Goal: Task Accomplishment & Management: Manage account settings

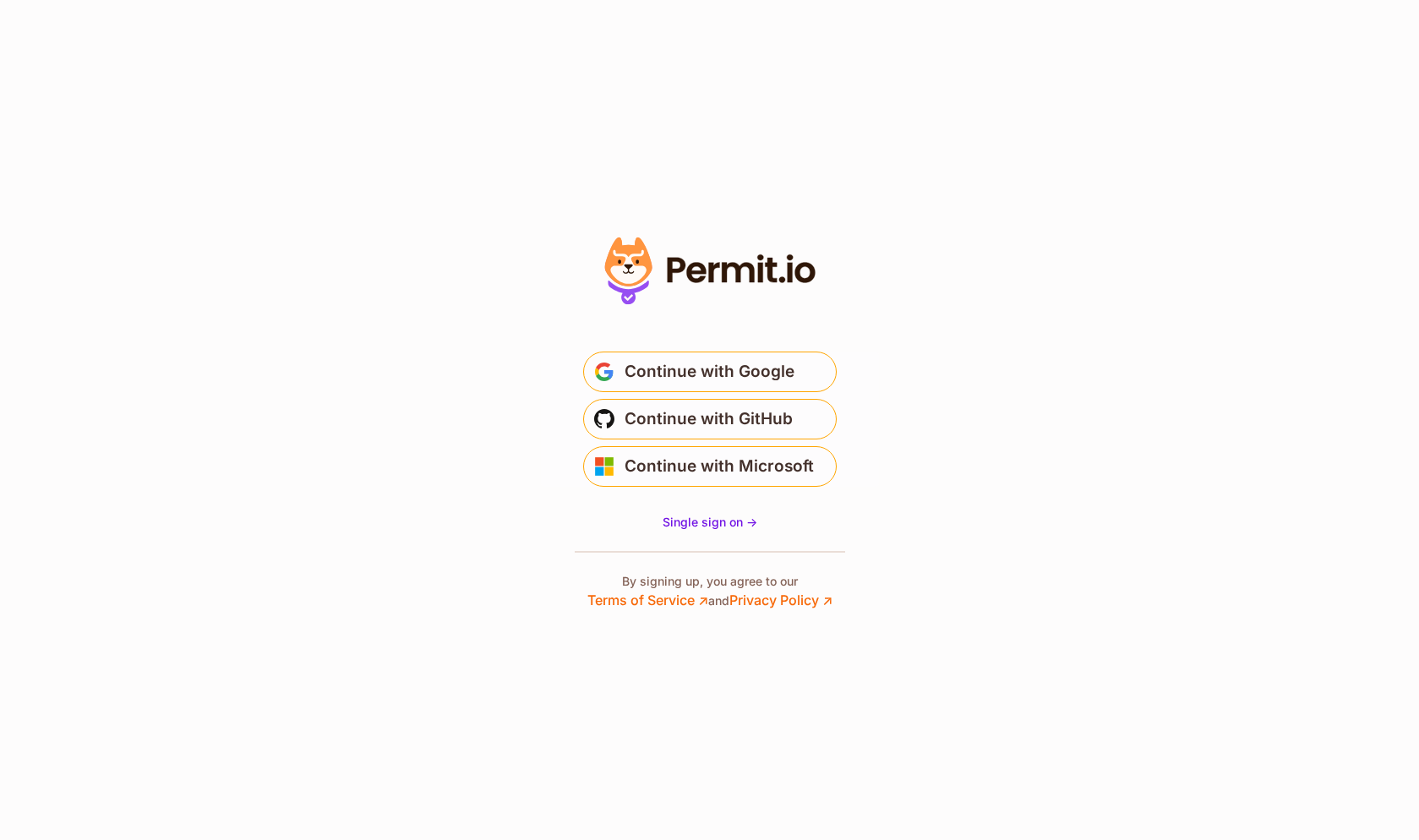
click at [690, 417] on span "Continue with GitHub" at bounding box center [709, 419] width 168 height 27
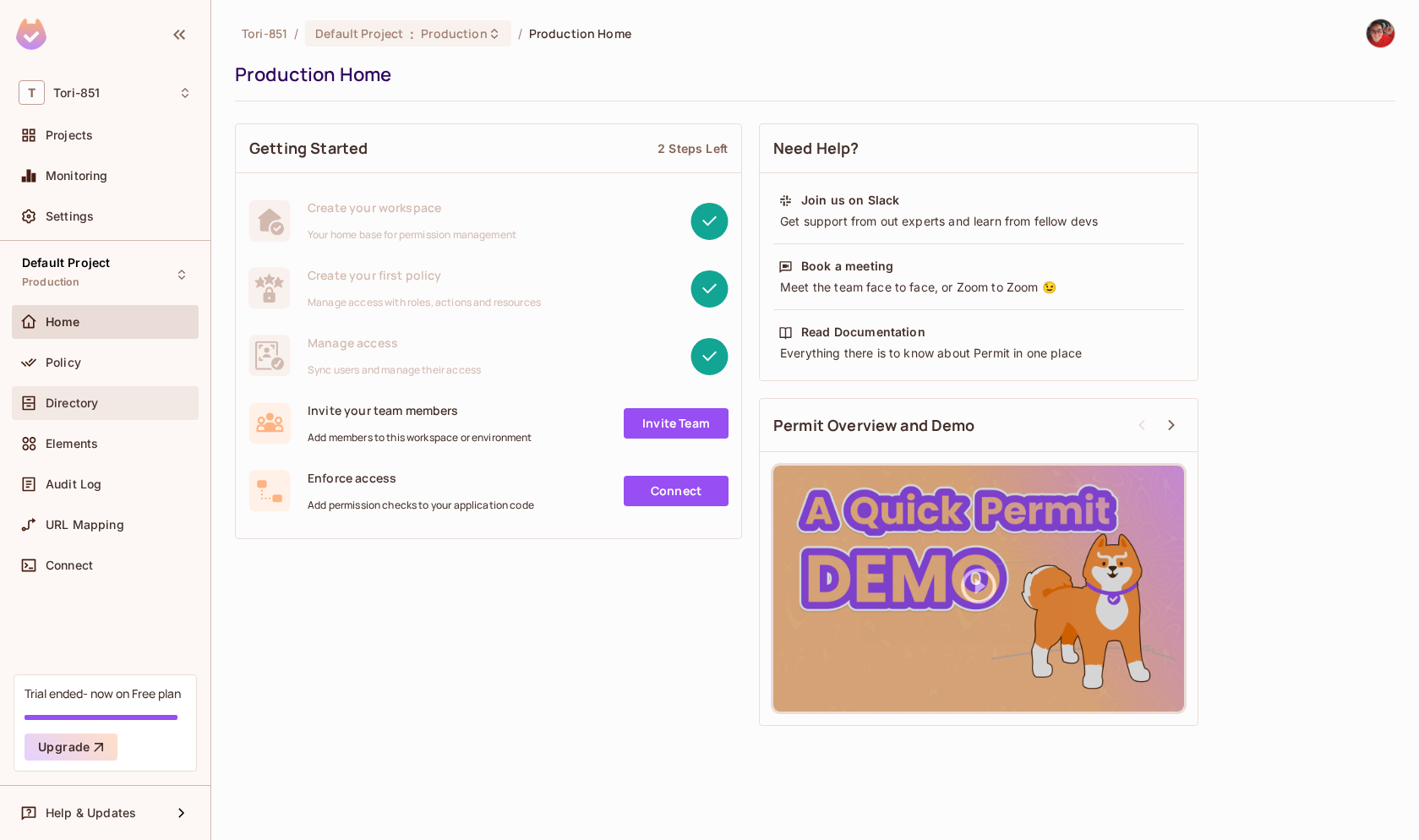
click at [97, 411] on div "Directory" at bounding box center [105, 403] width 173 height 21
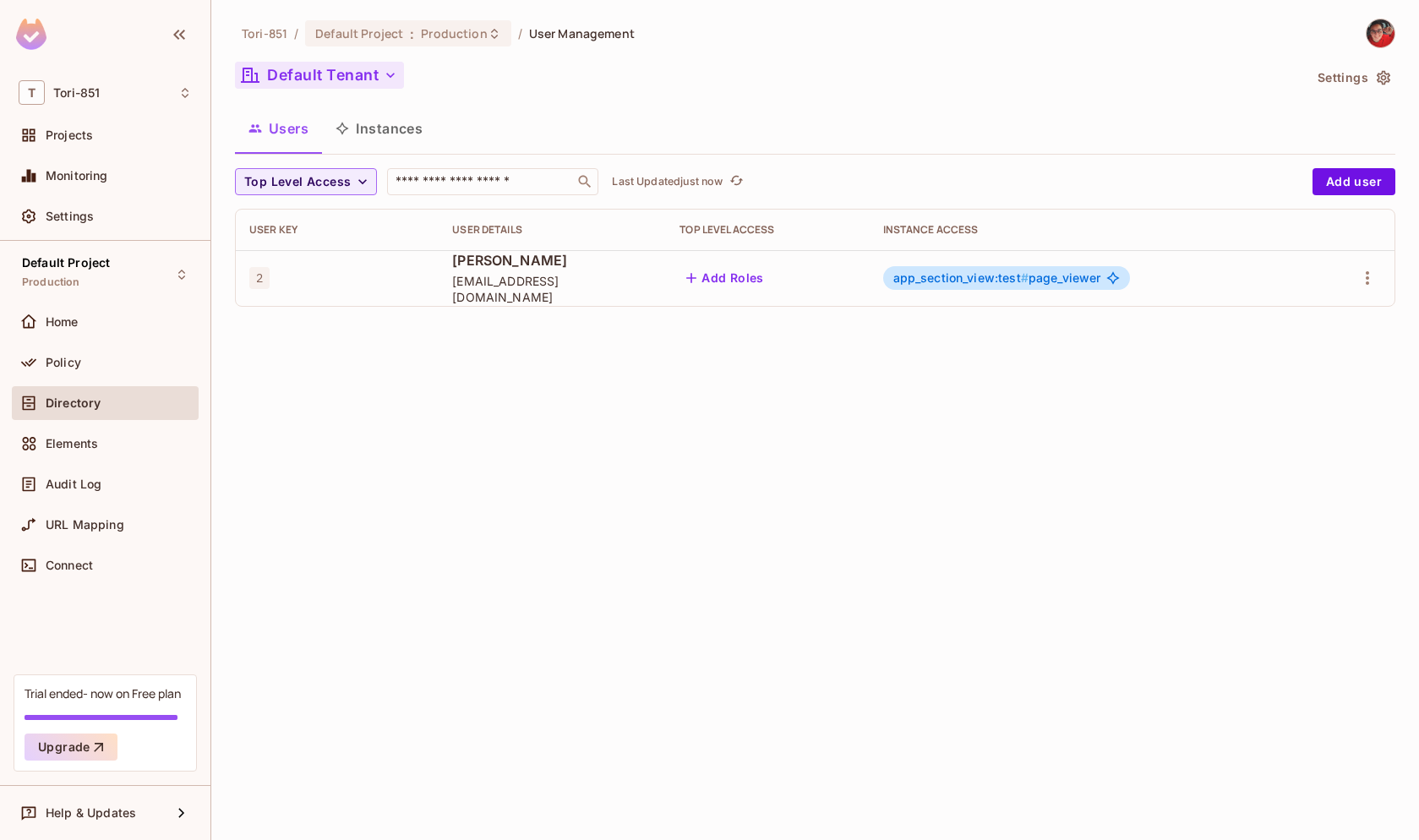
click at [382, 78] on button "Default Tenant" at bounding box center [319, 74] width 169 height 27
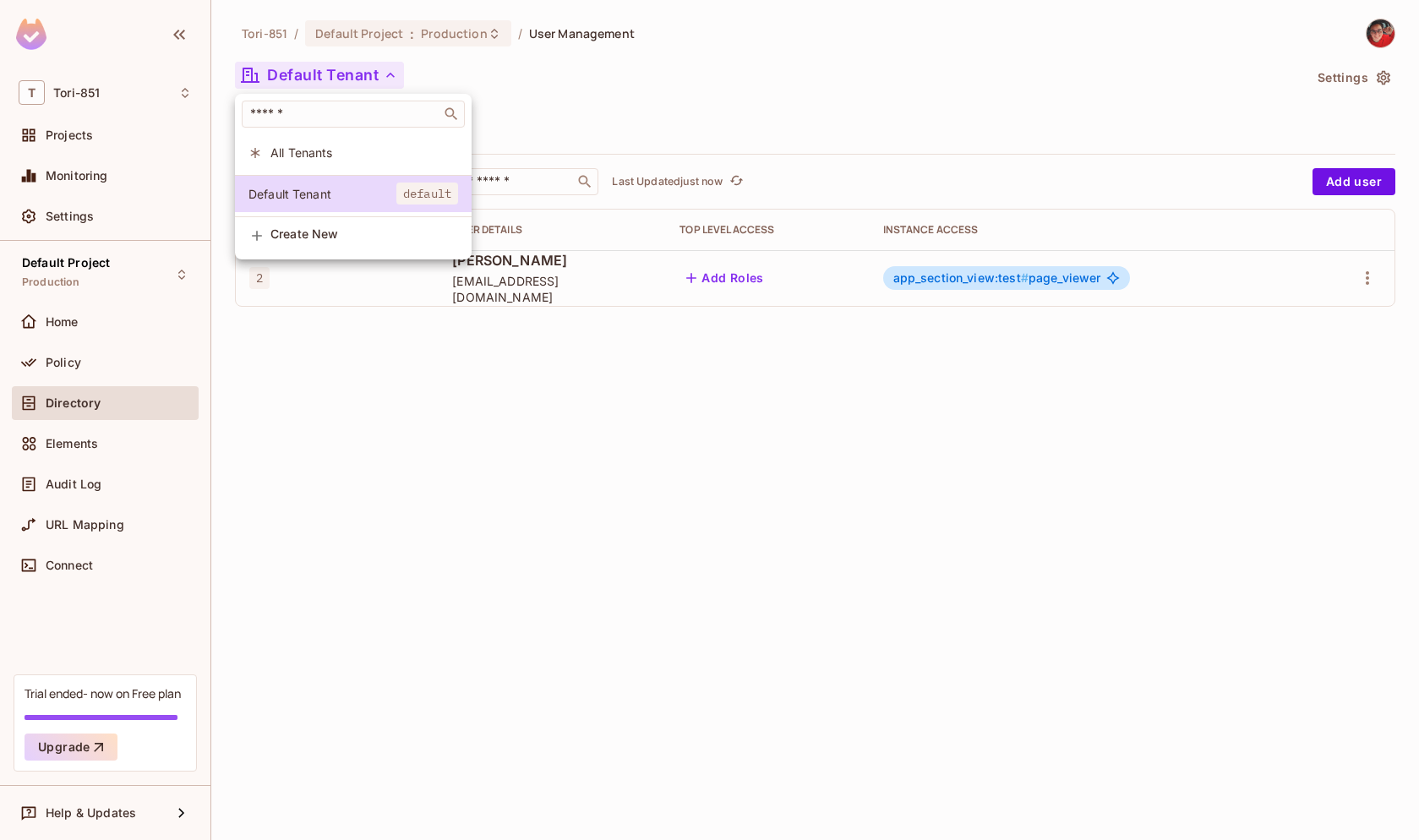
click at [112, 85] on div at bounding box center [710, 420] width 1419 height 840
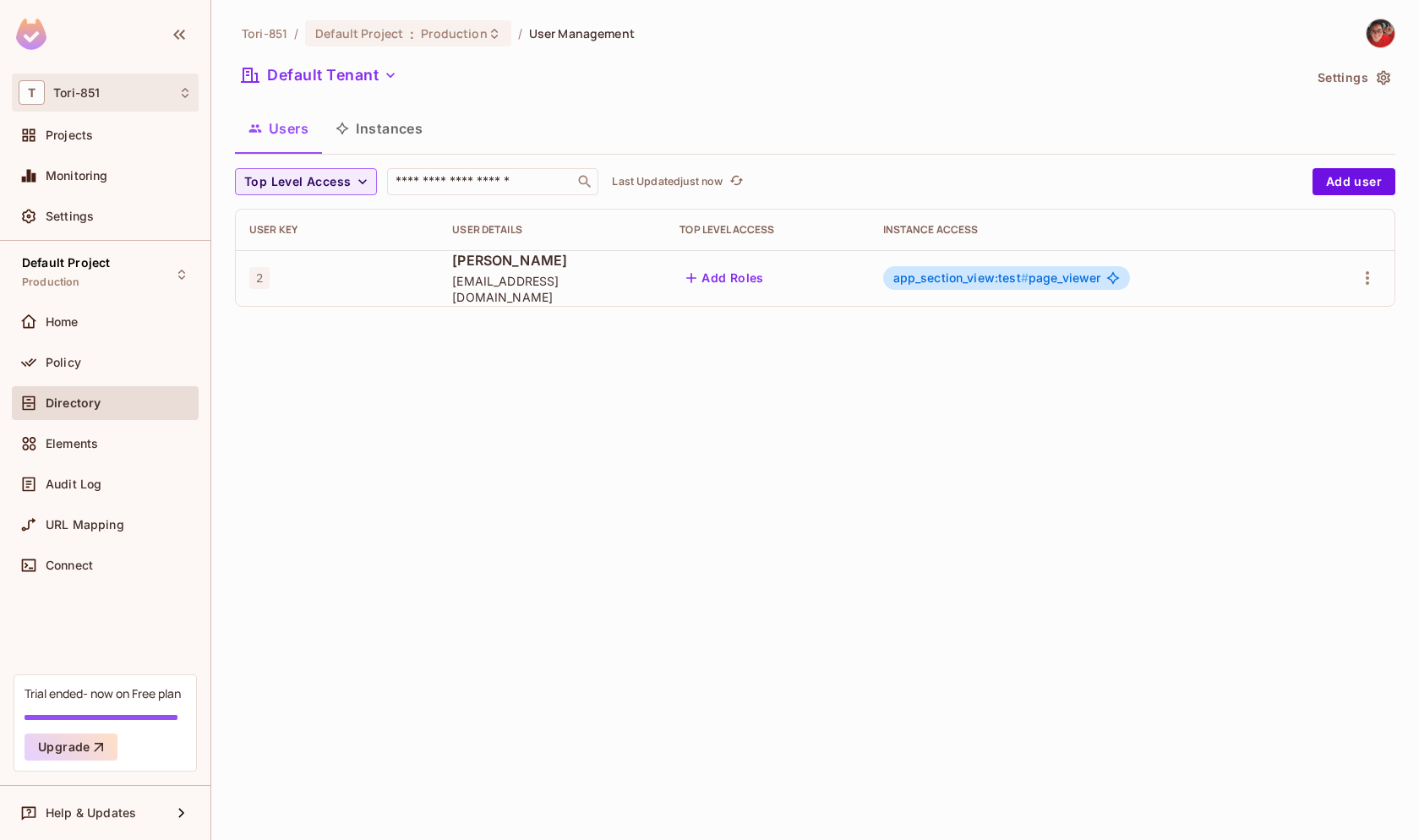
click at [184, 88] on icon at bounding box center [185, 93] width 14 height 14
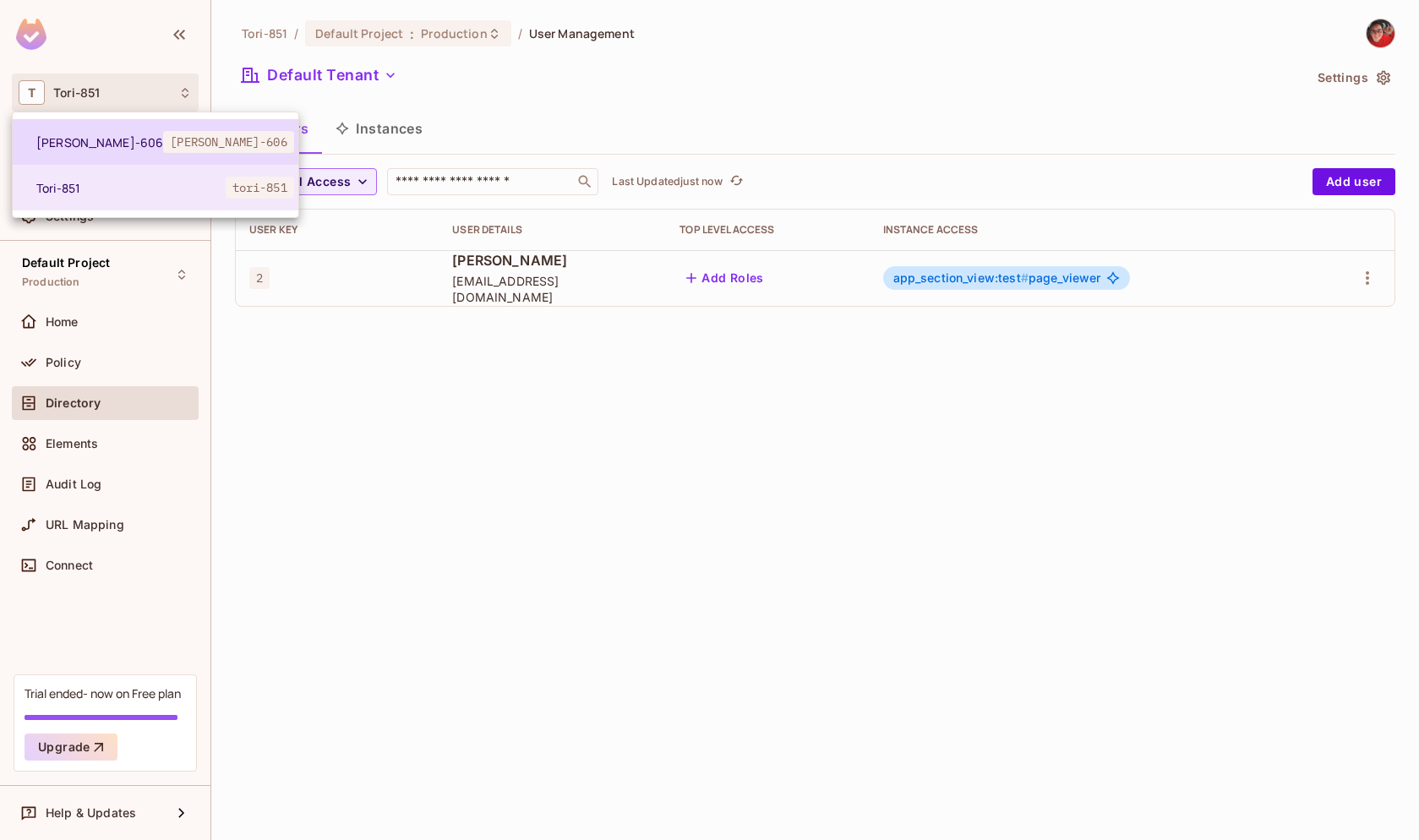
click at [125, 149] on span "[PERSON_NAME]-606" at bounding box center [100, 142] width 126 height 16
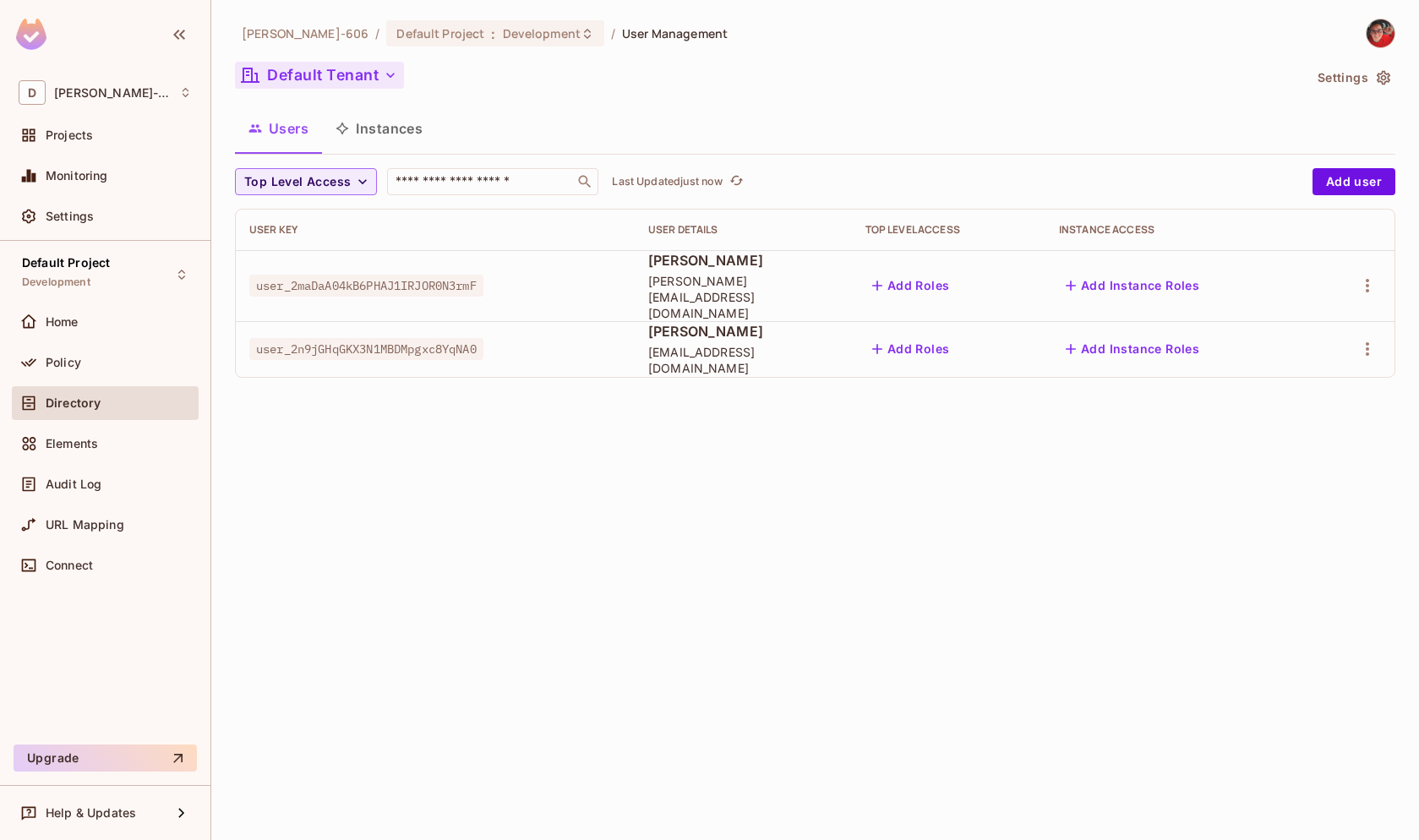
click at [367, 66] on button "Default Tenant" at bounding box center [319, 74] width 169 height 27
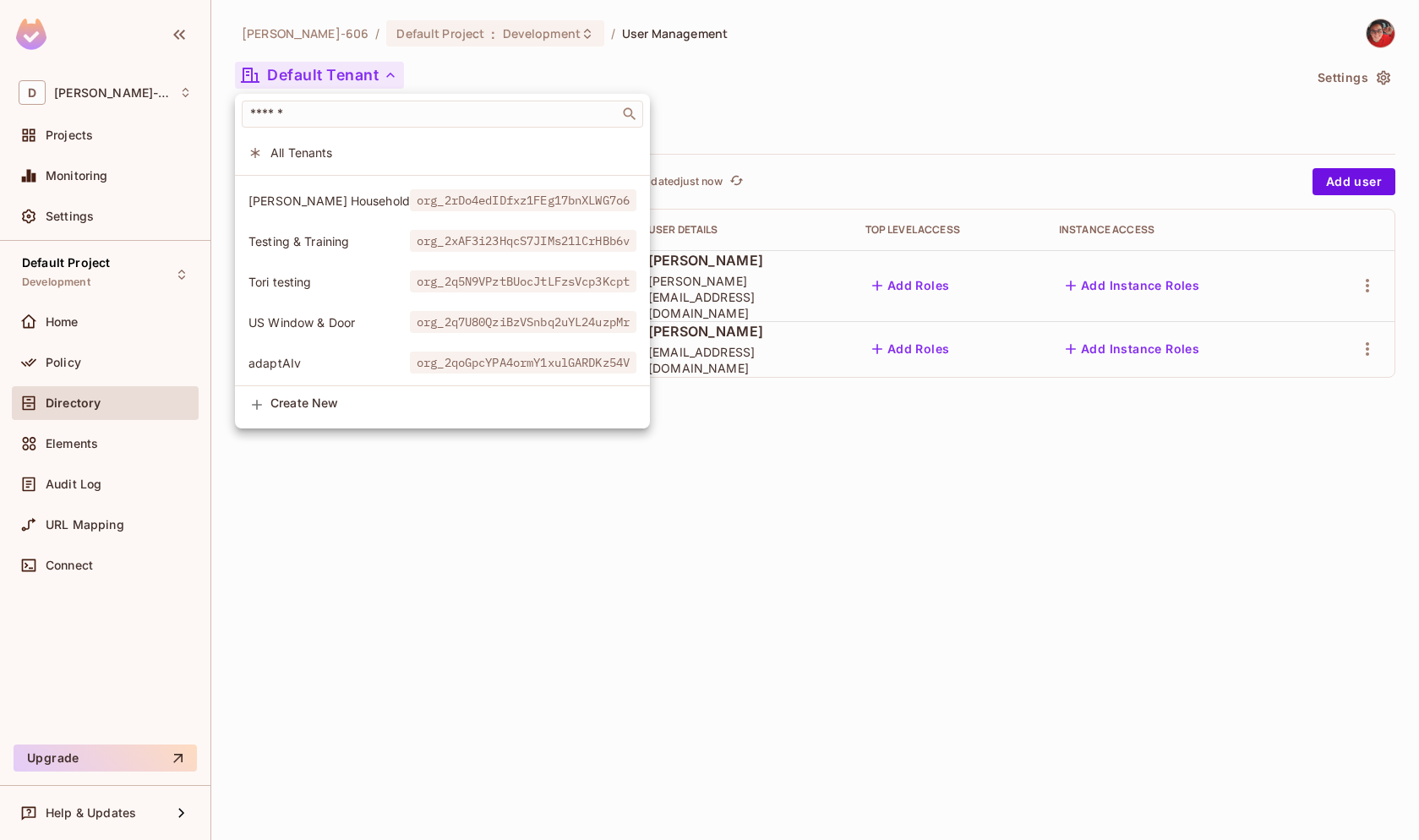
scroll to position [287, 0]
click at [320, 274] on span "Tori testing" at bounding box center [328, 282] width 161 height 16
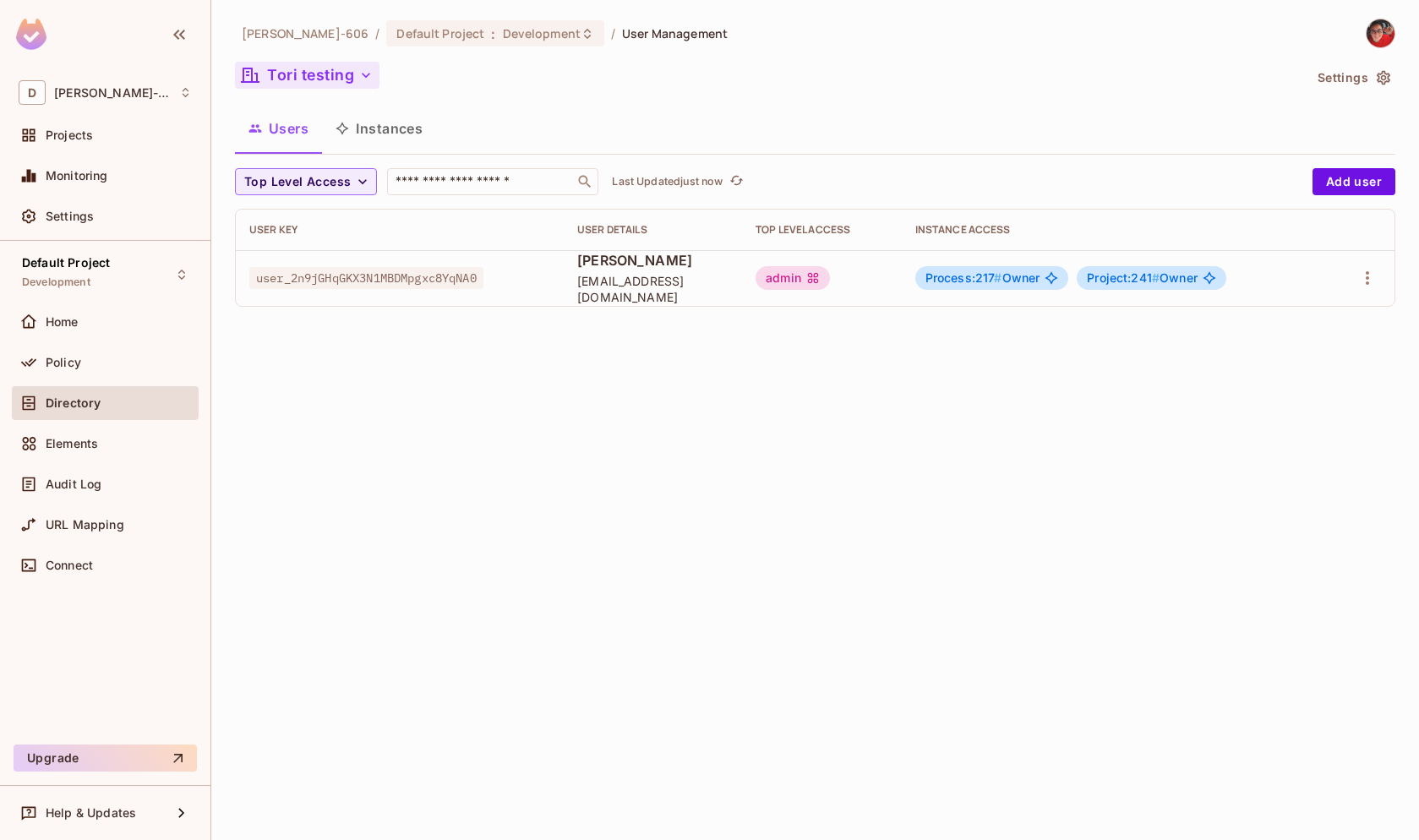
click at [310, 87] on button "Tori testing" at bounding box center [307, 74] width 144 height 27
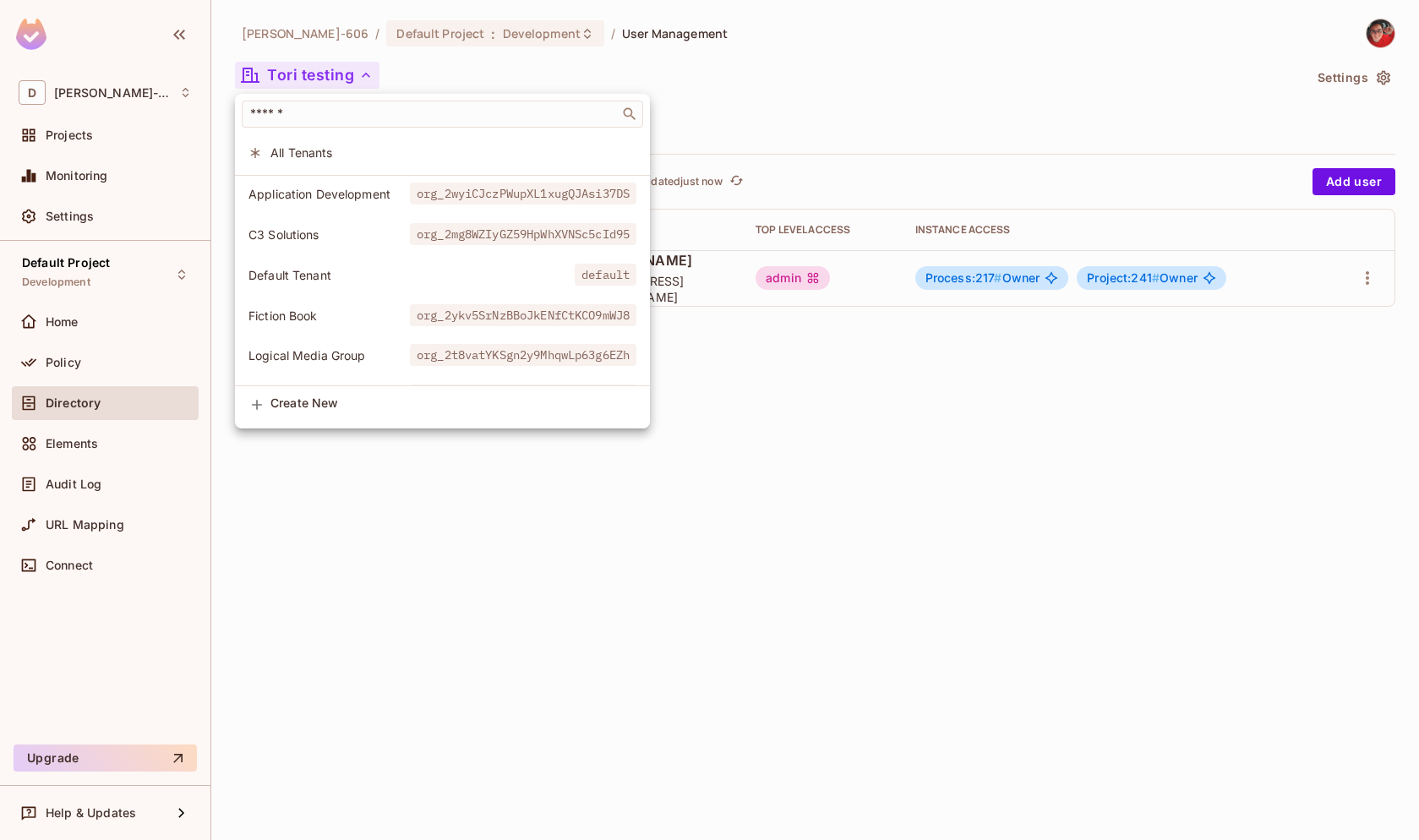
click at [334, 233] on span "C3 Solutions" at bounding box center [328, 234] width 161 height 16
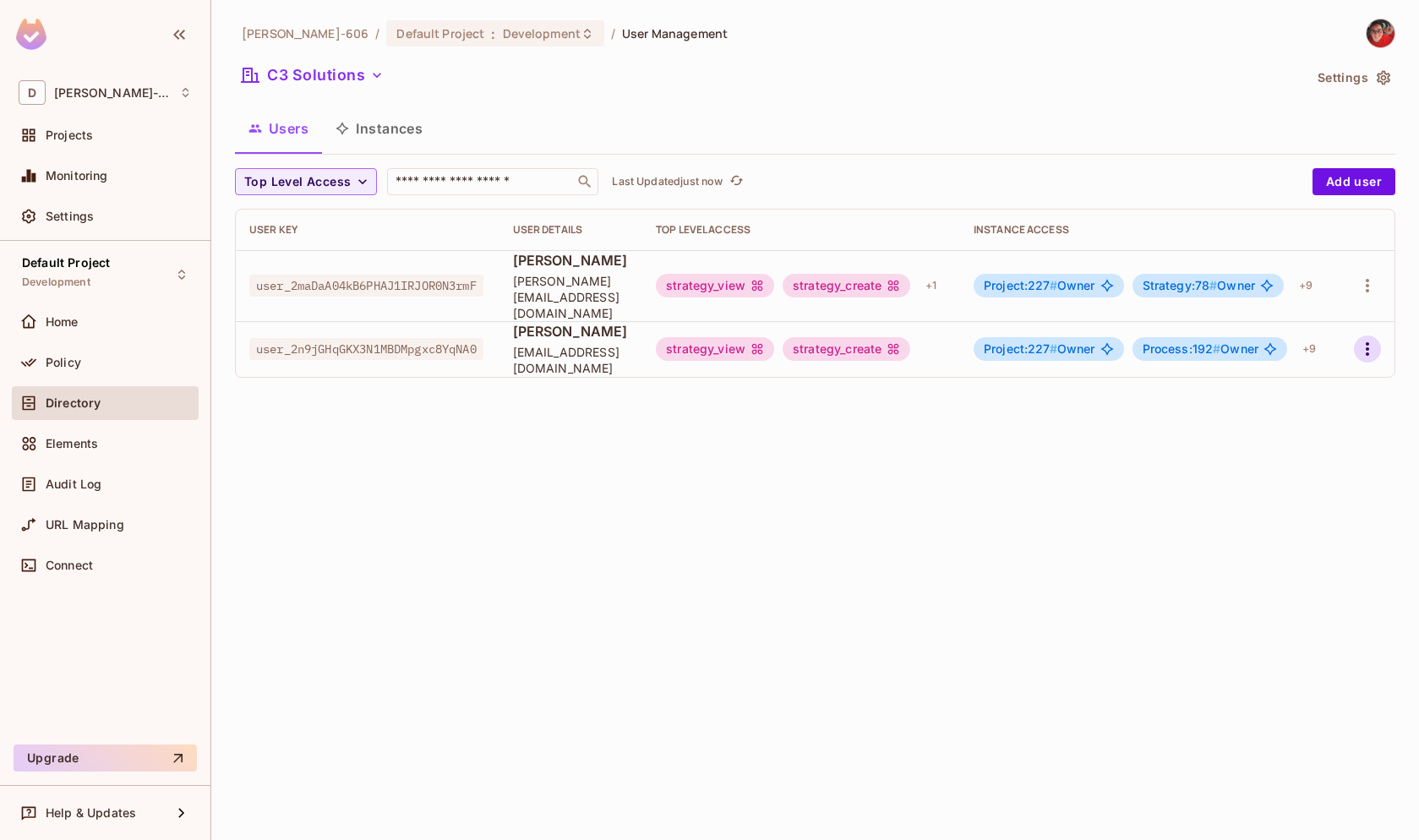
click at [1373, 339] on icon "button" at bounding box center [1367, 349] width 21 height 21
click at [1328, 362] on li "Edit" at bounding box center [1294, 373] width 149 height 38
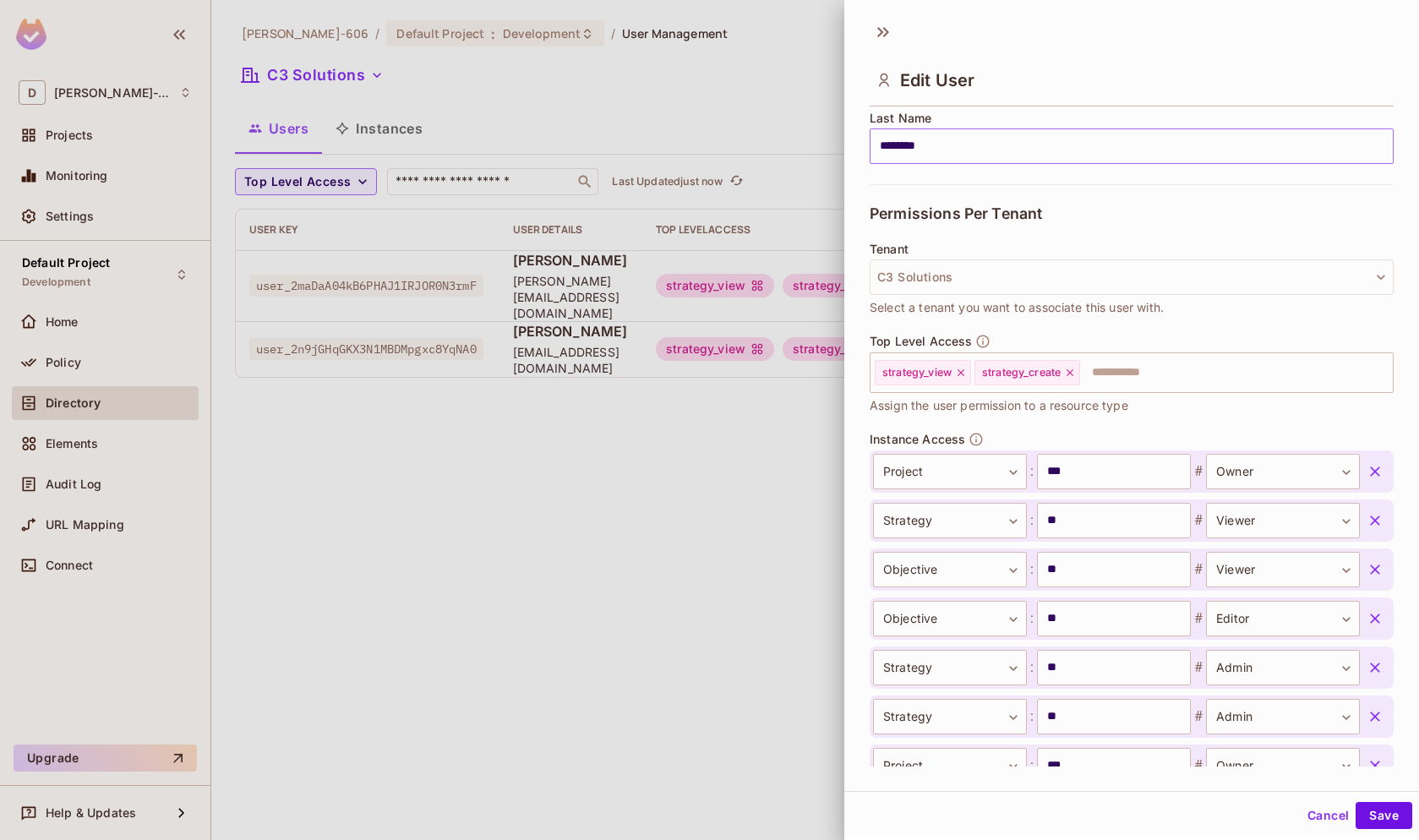
scroll to position [289, 0]
click at [1223, 368] on input "text" at bounding box center [1221, 372] width 279 height 34
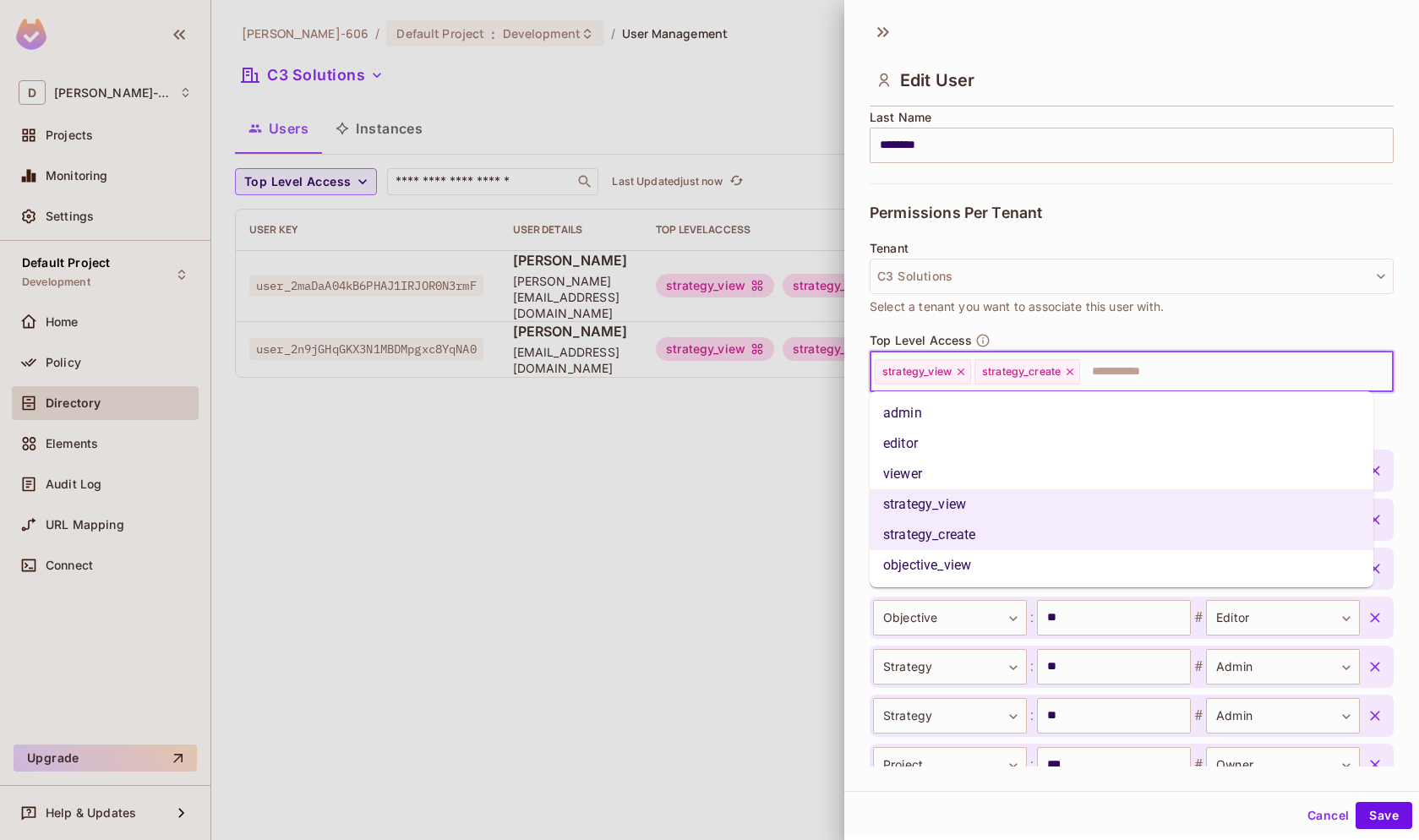
click at [1237, 406] on li "admin" at bounding box center [1122, 413] width 504 height 31
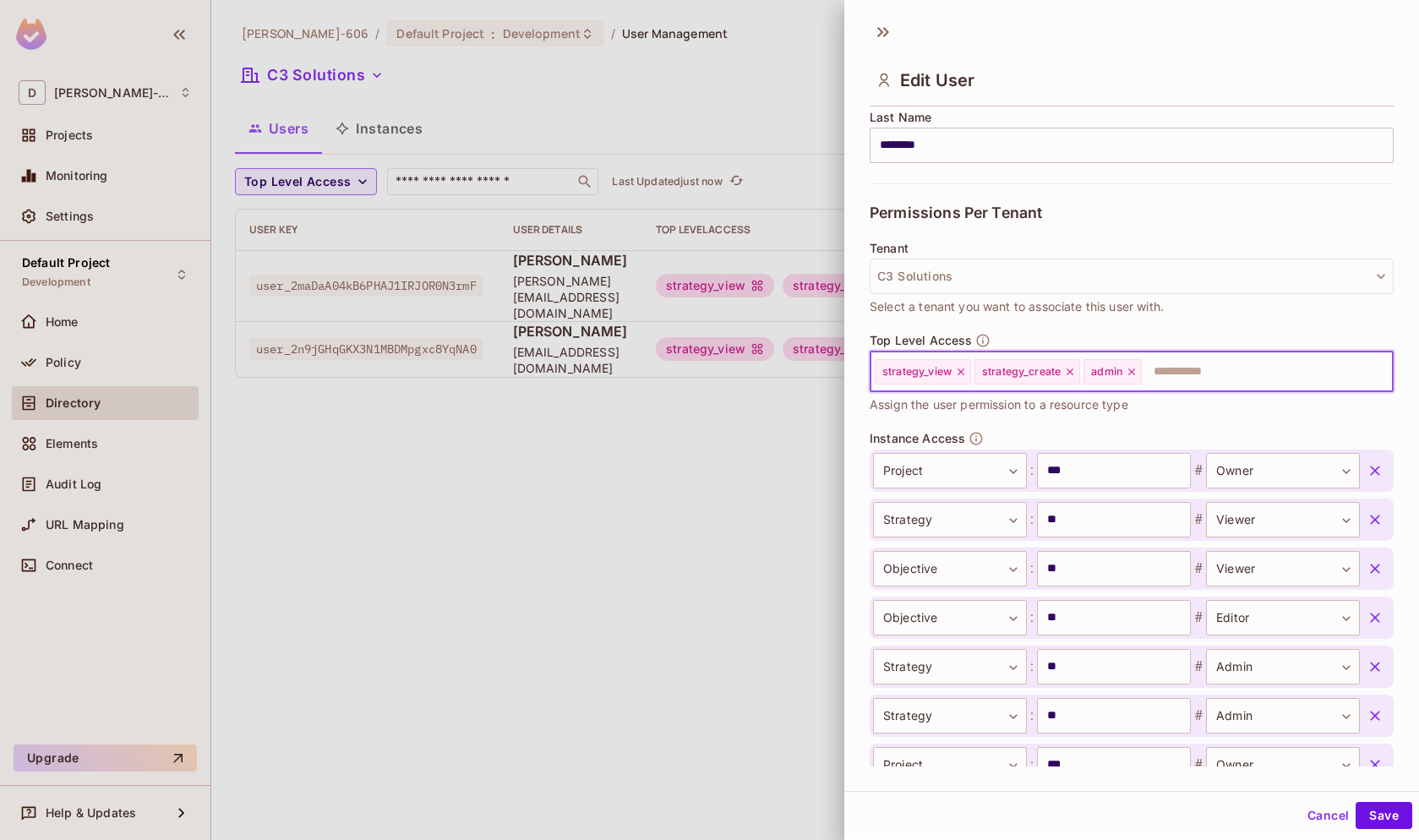
click at [1237, 406] on div "Top Level Access strategy_view strategy_create admin ​ Assign the user permissi…" at bounding box center [1131, 374] width 524 height 81
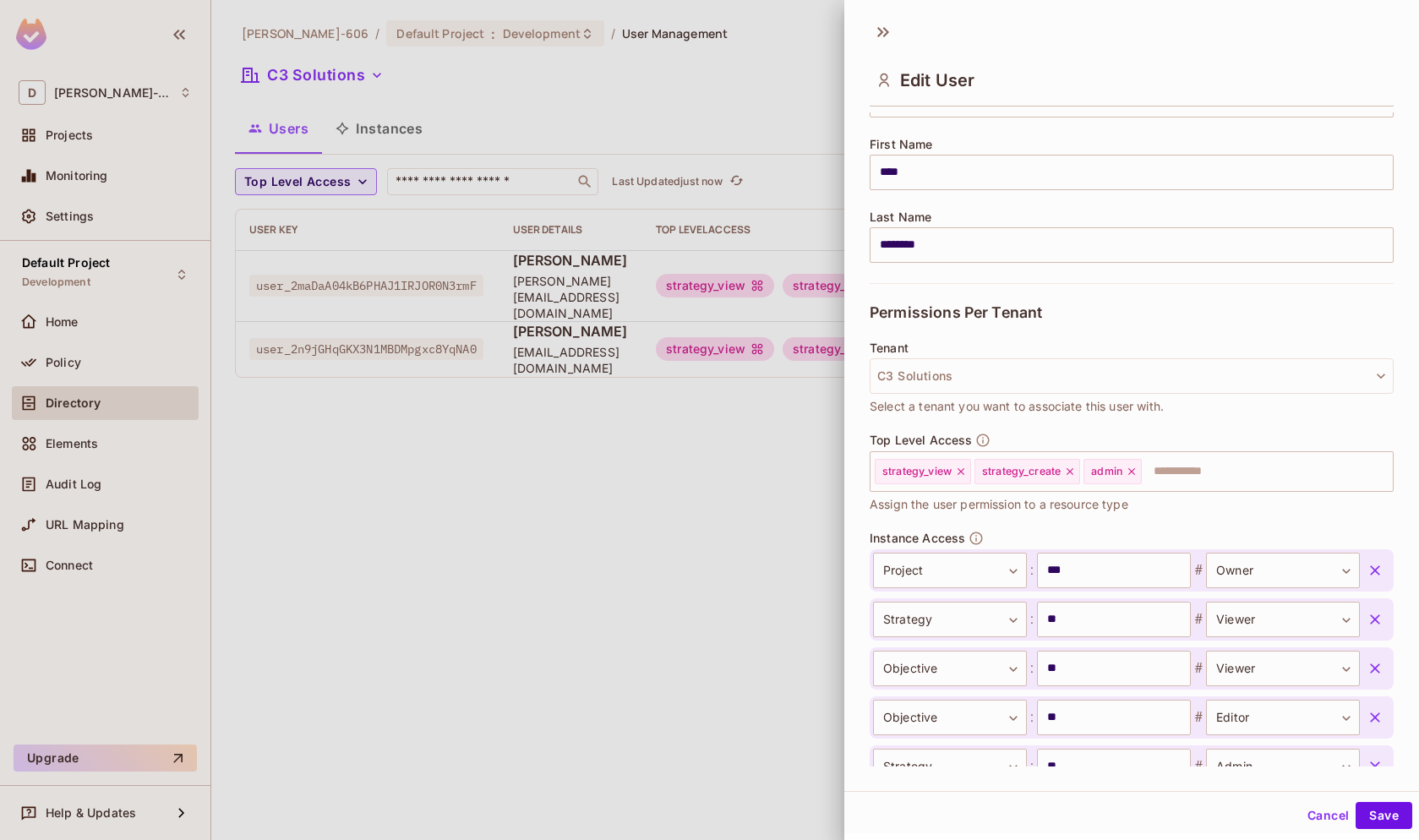
scroll to position [193, 0]
click at [1369, 816] on button "Save" at bounding box center [1383, 815] width 56 height 27
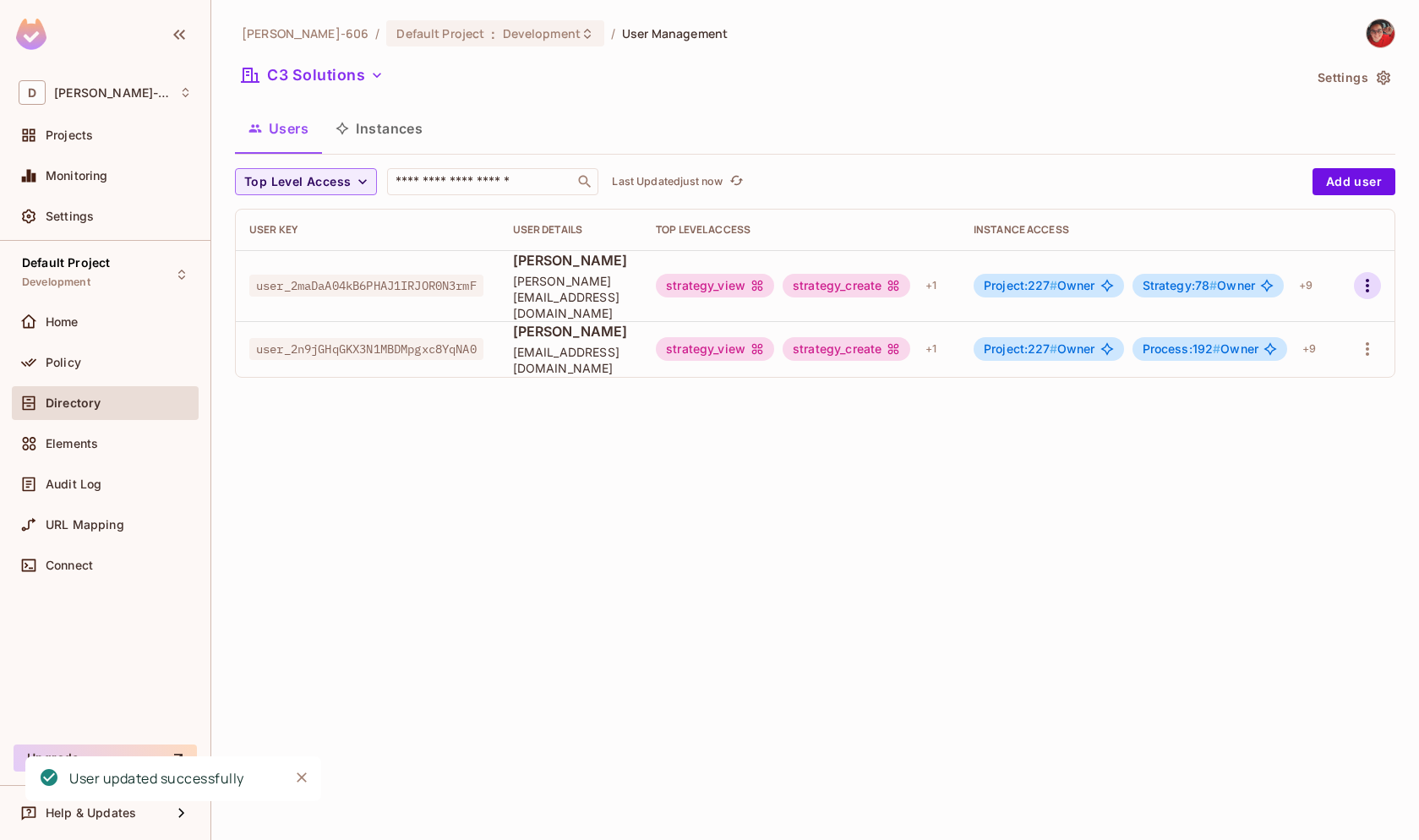
click at [1374, 277] on icon "button" at bounding box center [1367, 286] width 21 height 21
click at [1340, 314] on li "Edit" at bounding box center [1294, 317] width 149 height 38
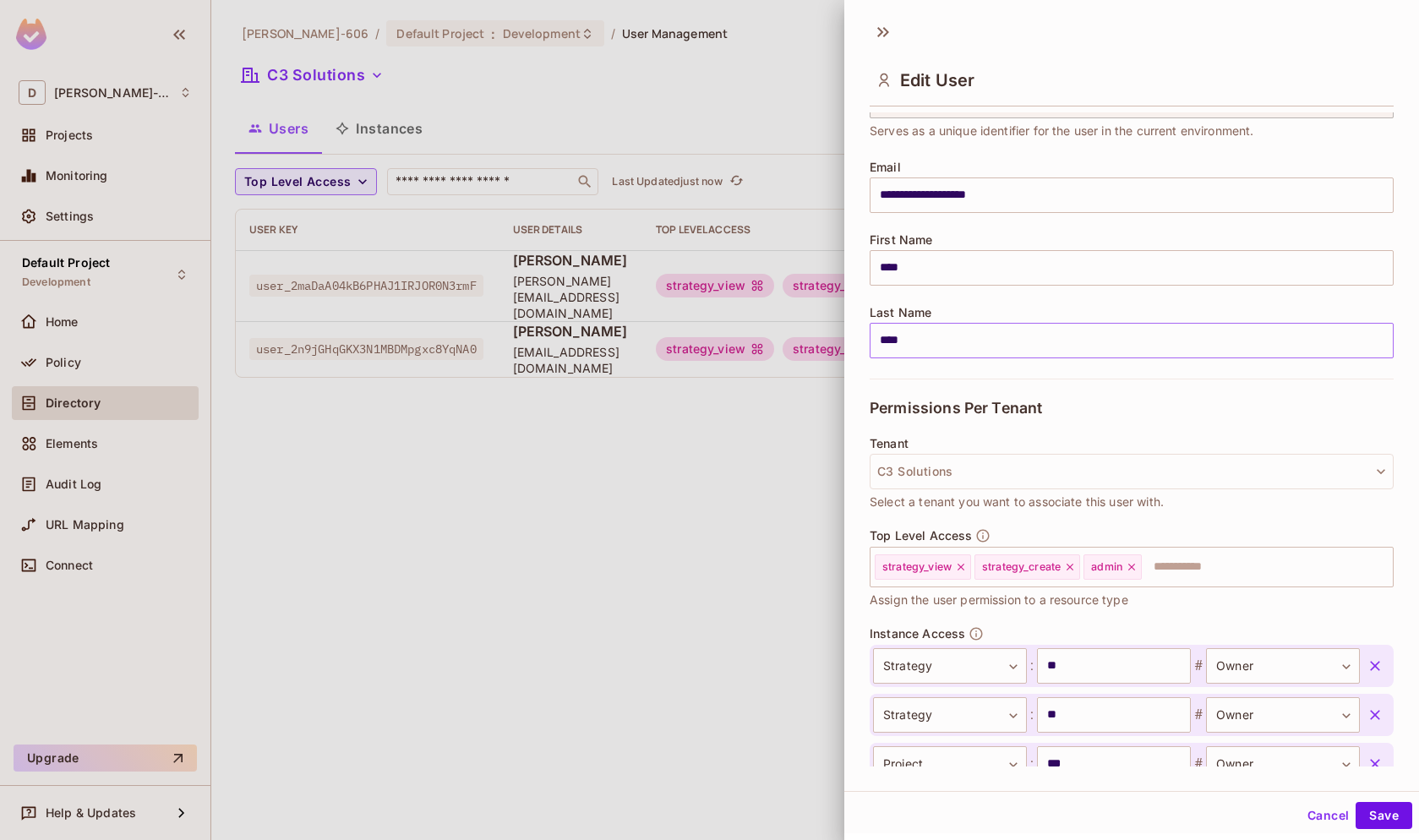
scroll to position [96, 0]
click at [1312, 826] on button "Cancel" at bounding box center [1328, 815] width 55 height 27
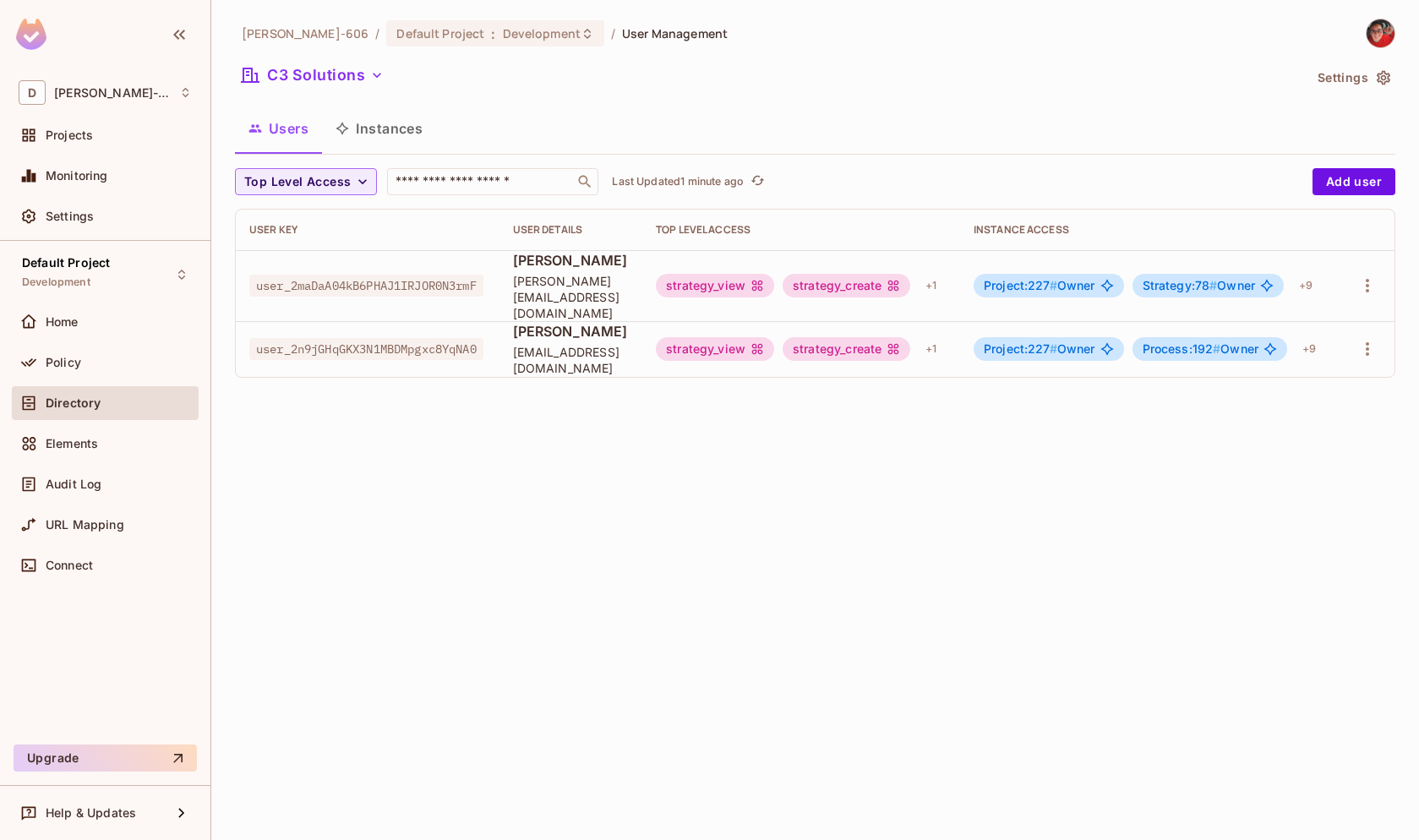
click at [637, 412] on div "Doug-606 / Default Project : Development / User Management C3 Solutions Setting…" at bounding box center [815, 420] width 1208 height 840
click at [349, 338] on span "user_2n9jGHqGKX3N1MBDMpgxc8YqNA0" at bounding box center [366, 349] width 234 height 22
copy span "user_2n9jGHqGKX3N1MBDMpgxc8YqNA0"
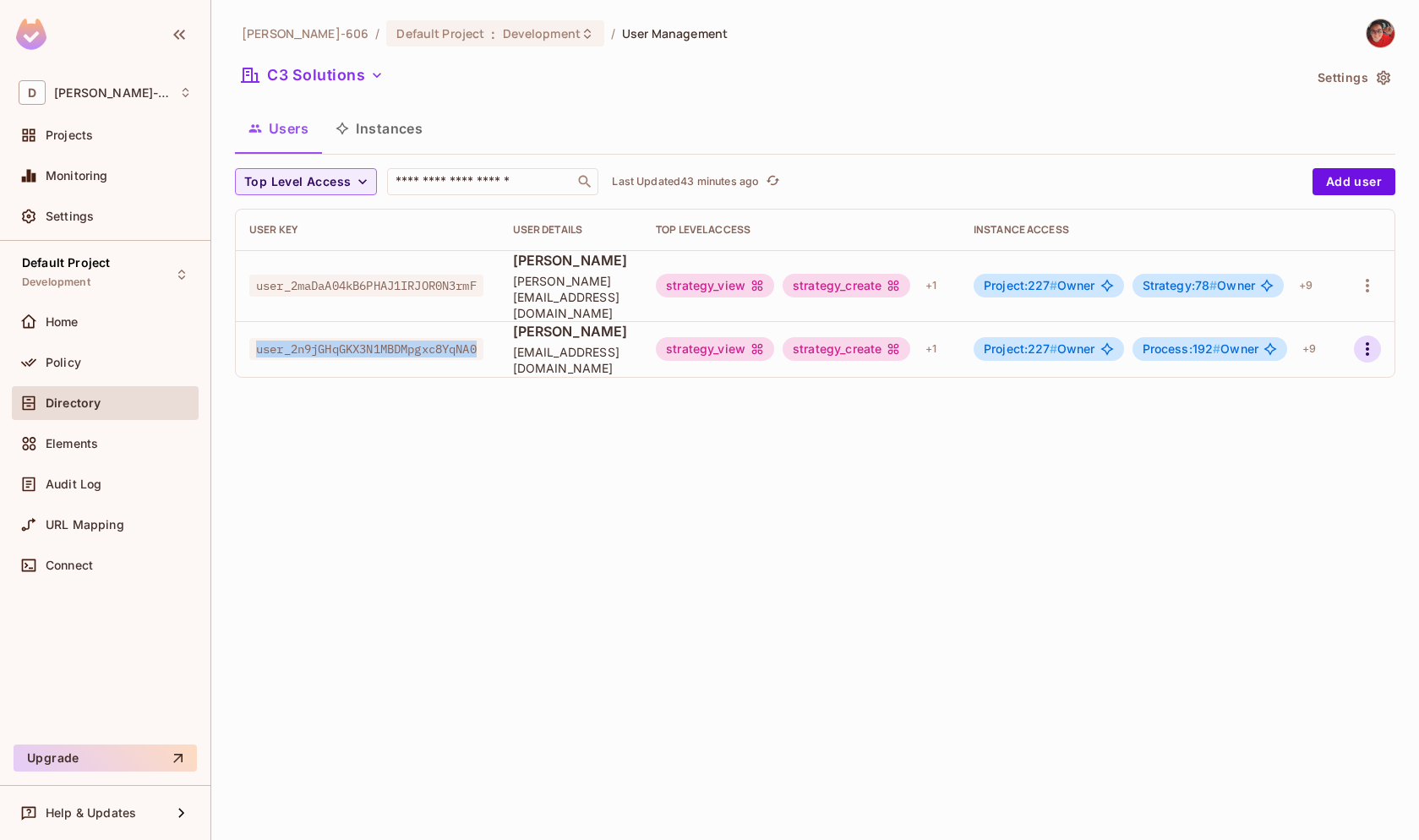
click at [1365, 339] on icon "button" at bounding box center [1367, 349] width 21 height 21
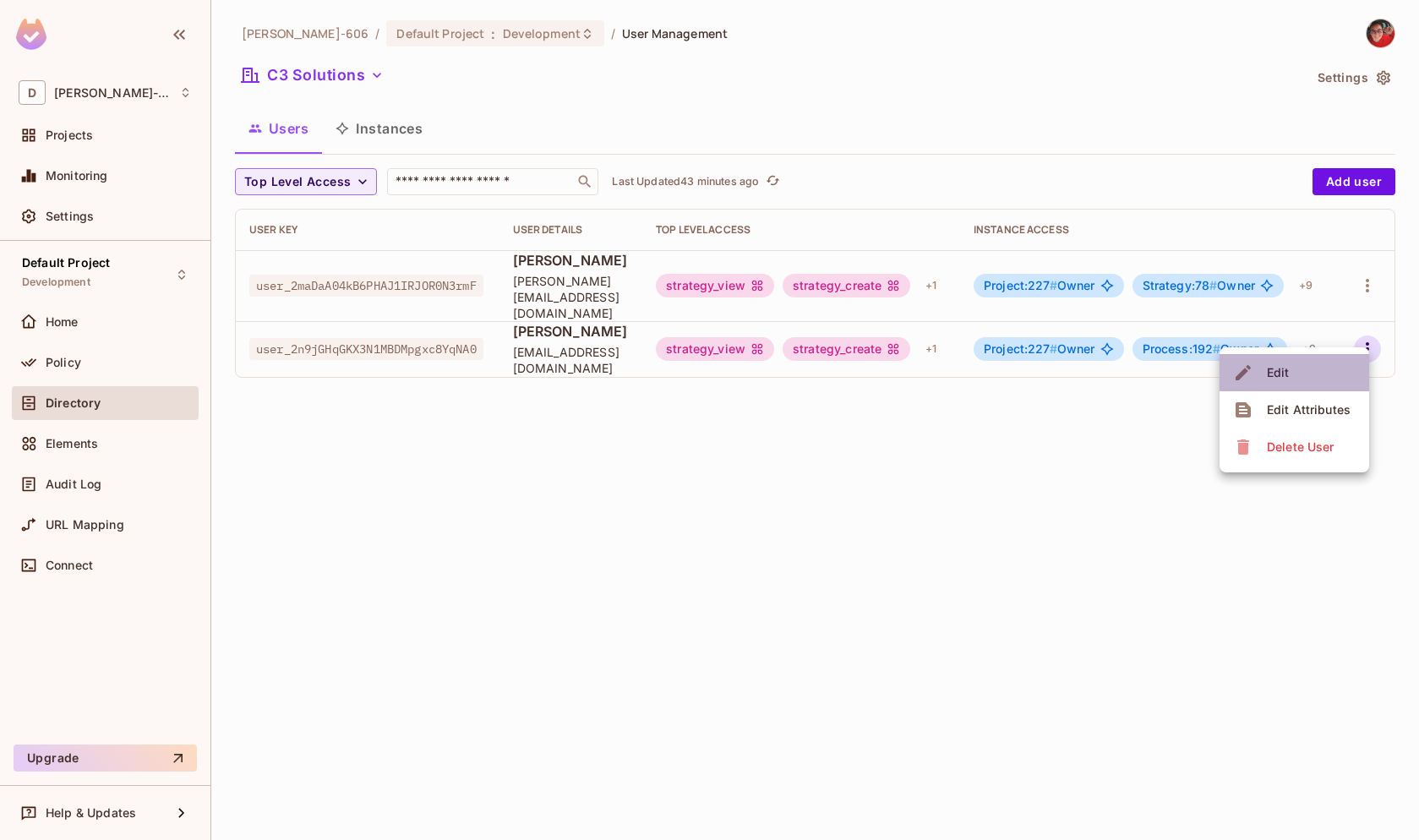
click at [1334, 361] on li "Edit" at bounding box center [1294, 373] width 149 height 38
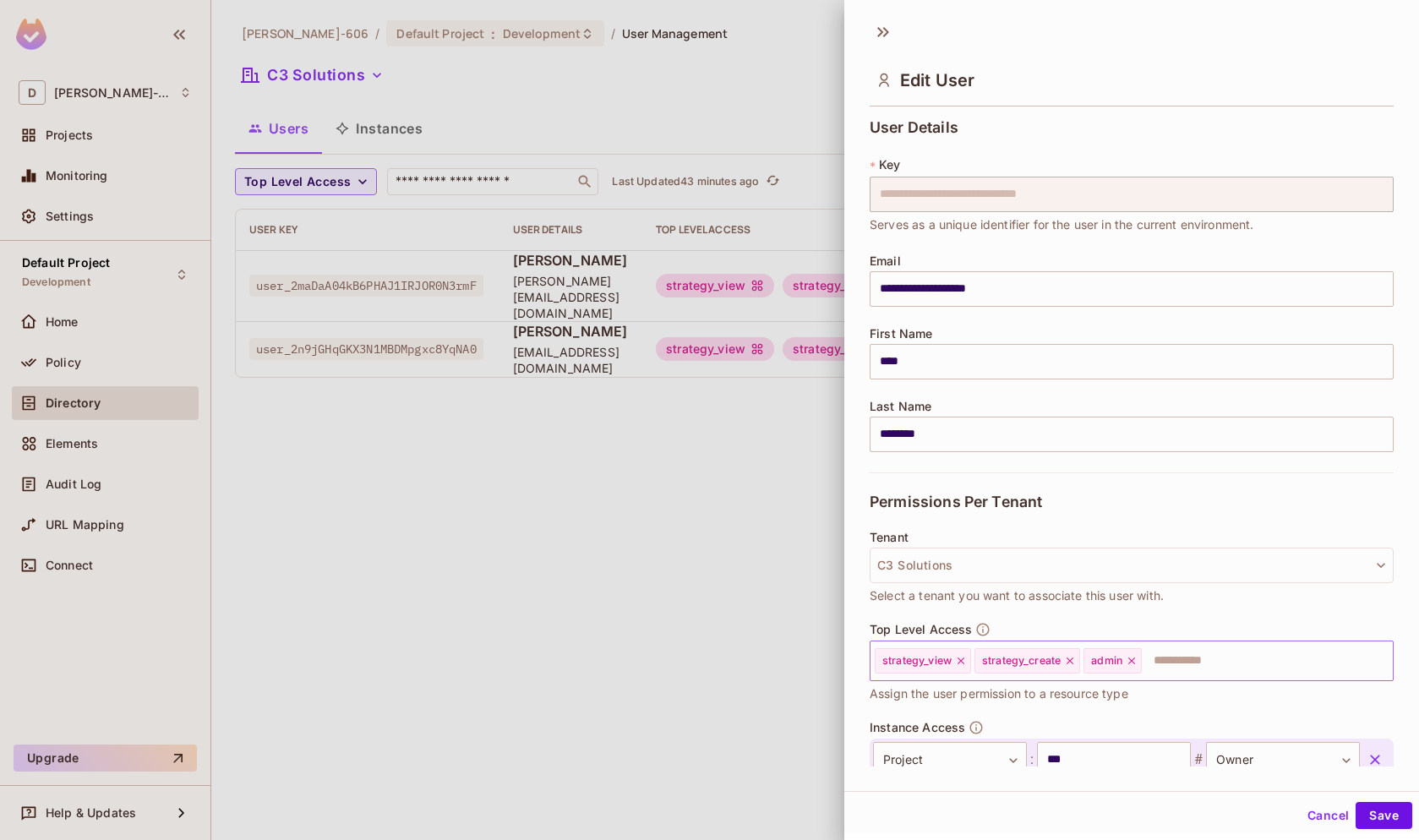
click at [1135, 657] on icon at bounding box center [1131, 661] width 12 height 12
click at [1386, 808] on button "Save" at bounding box center [1383, 815] width 56 height 27
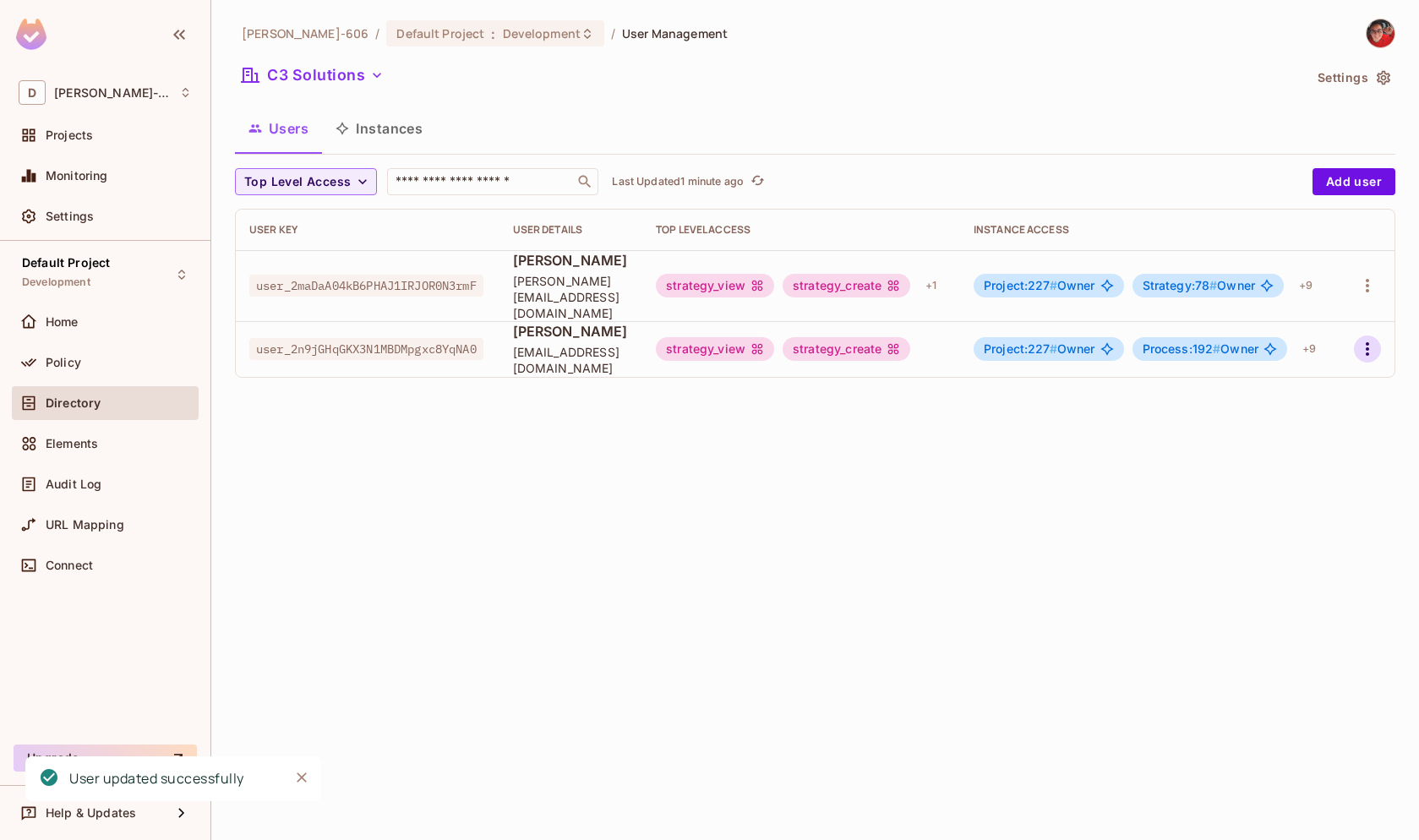
click at [1371, 339] on icon "button" at bounding box center [1367, 349] width 21 height 21
click at [1328, 362] on li "Edit" at bounding box center [1294, 373] width 149 height 38
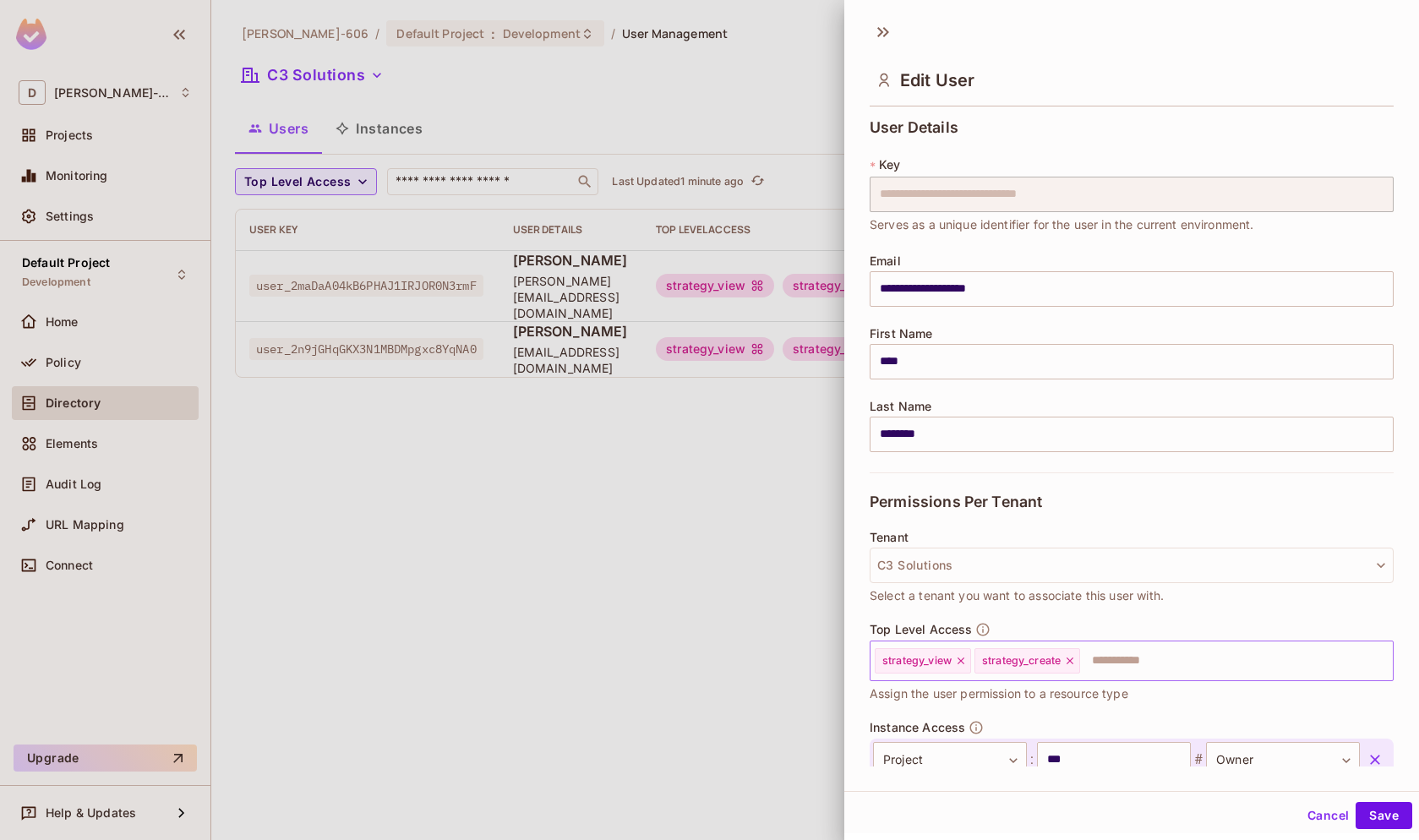
click at [1151, 664] on input "text" at bounding box center [1221, 661] width 279 height 34
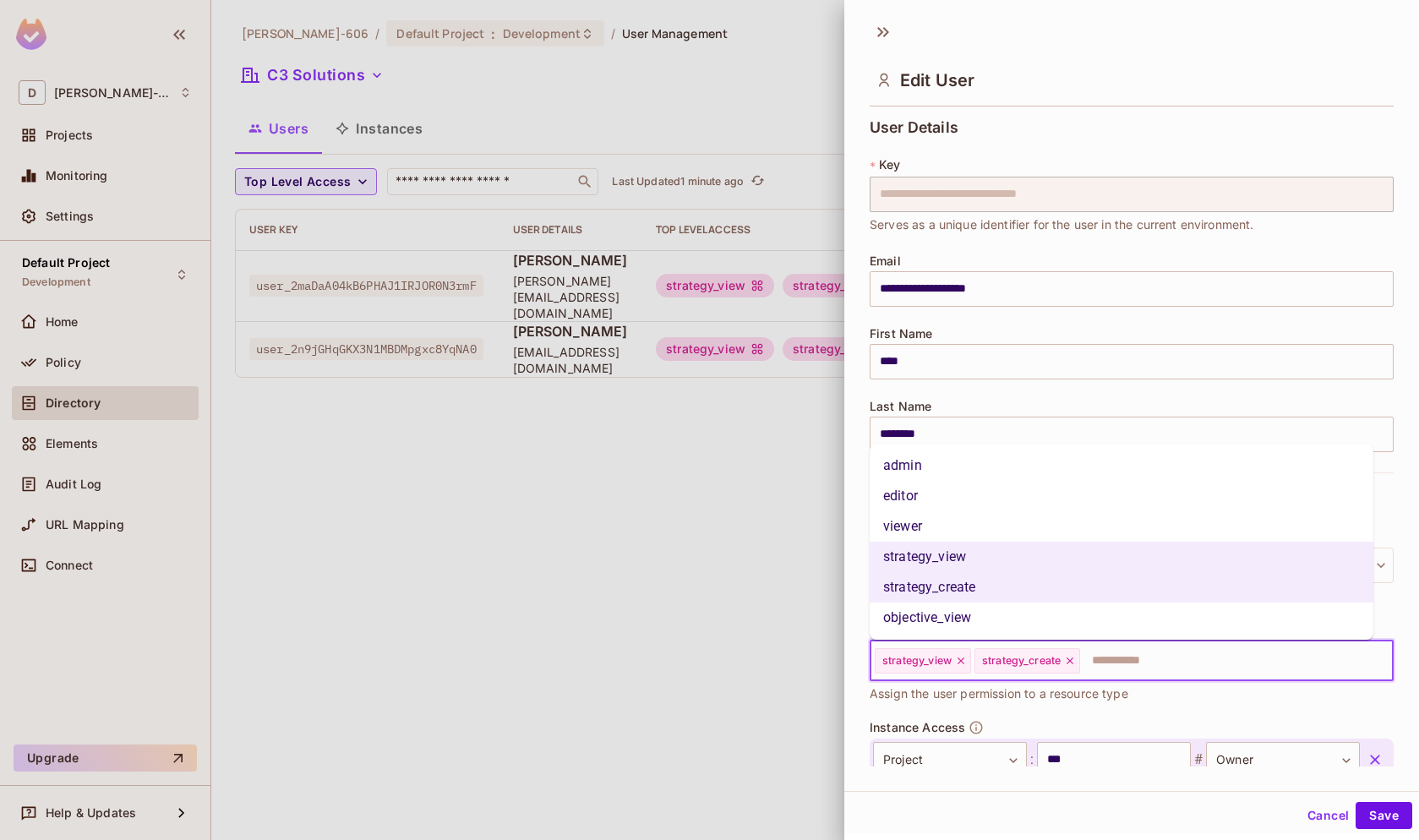
click at [944, 472] on li "admin" at bounding box center [1122, 465] width 504 height 31
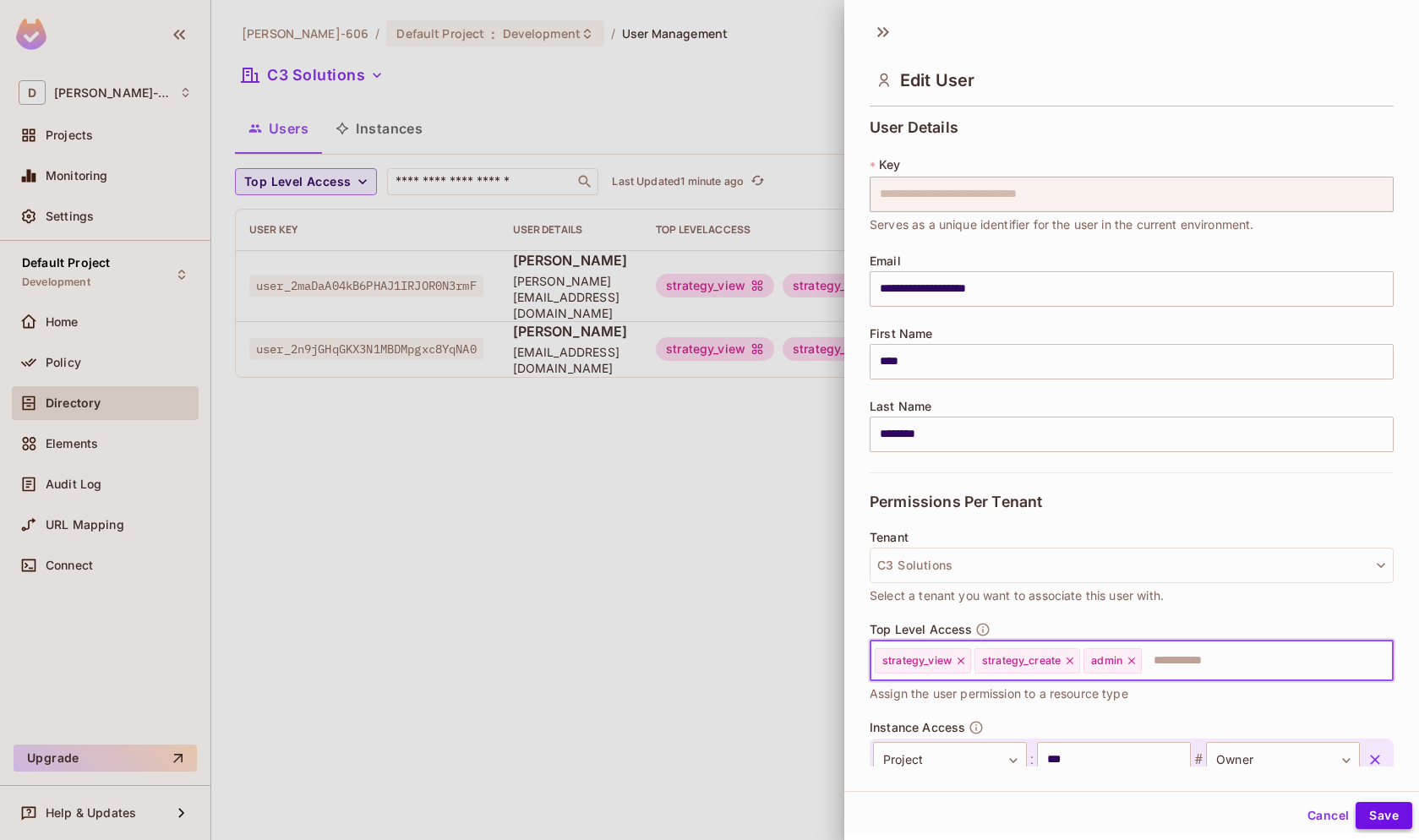
click at [1373, 820] on button "Save" at bounding box center [1383, 815] width 56 height 27
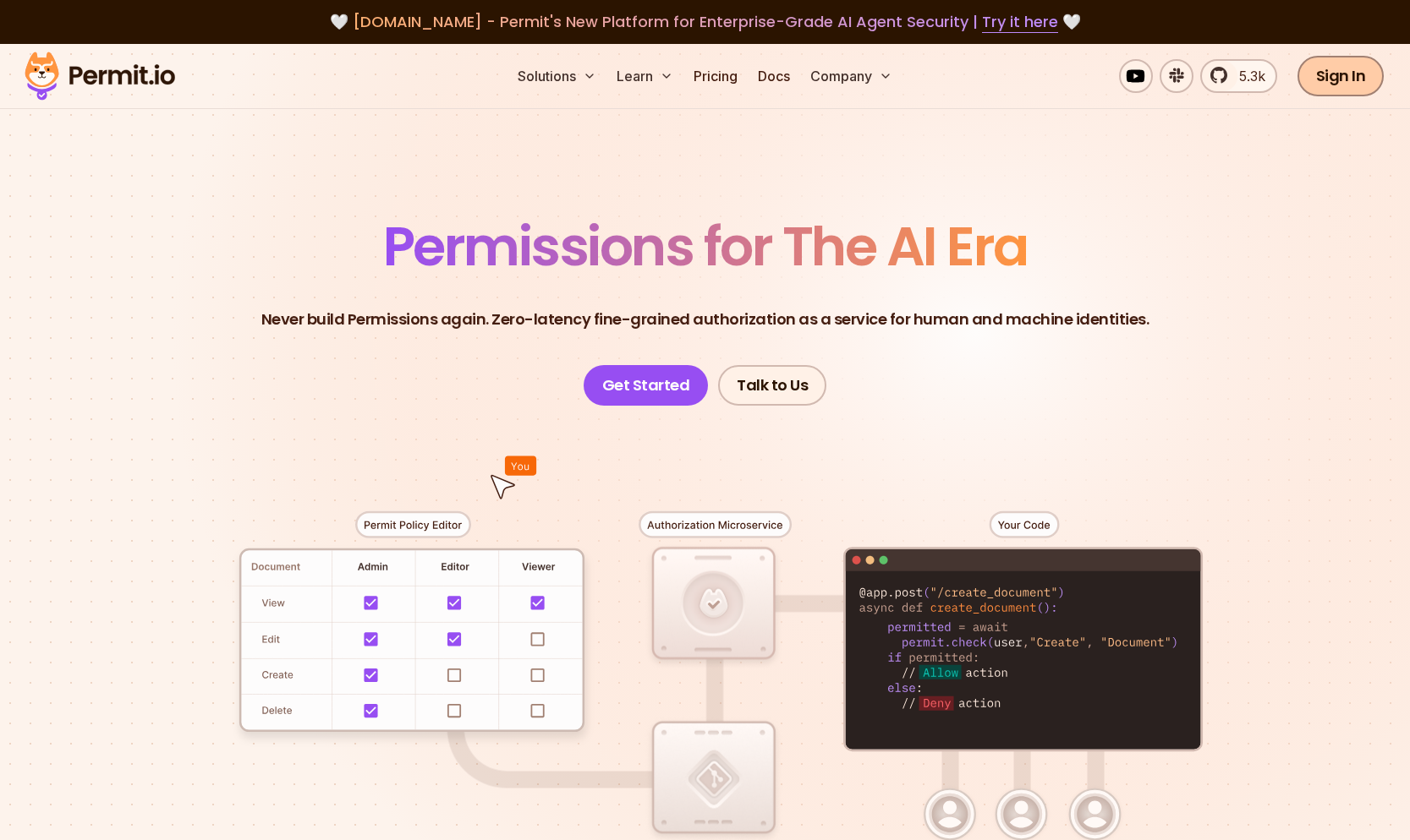
click at [1335, 67] on link "Sign In" at bounding box center [1341, 75] width 87 height 41
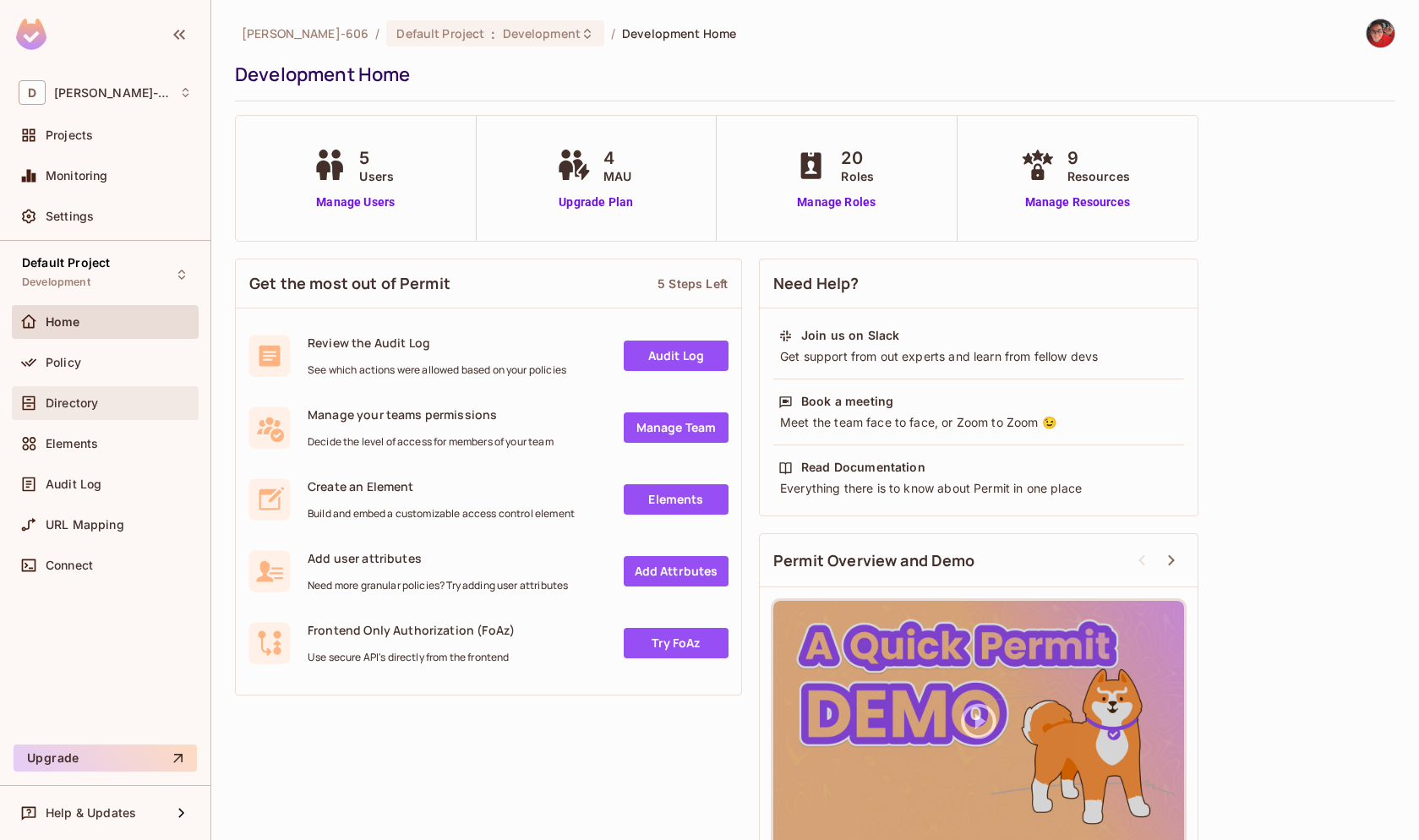
click at [98, 409] on span "Directory" at bounding box center [71, 403] width 52 height 14
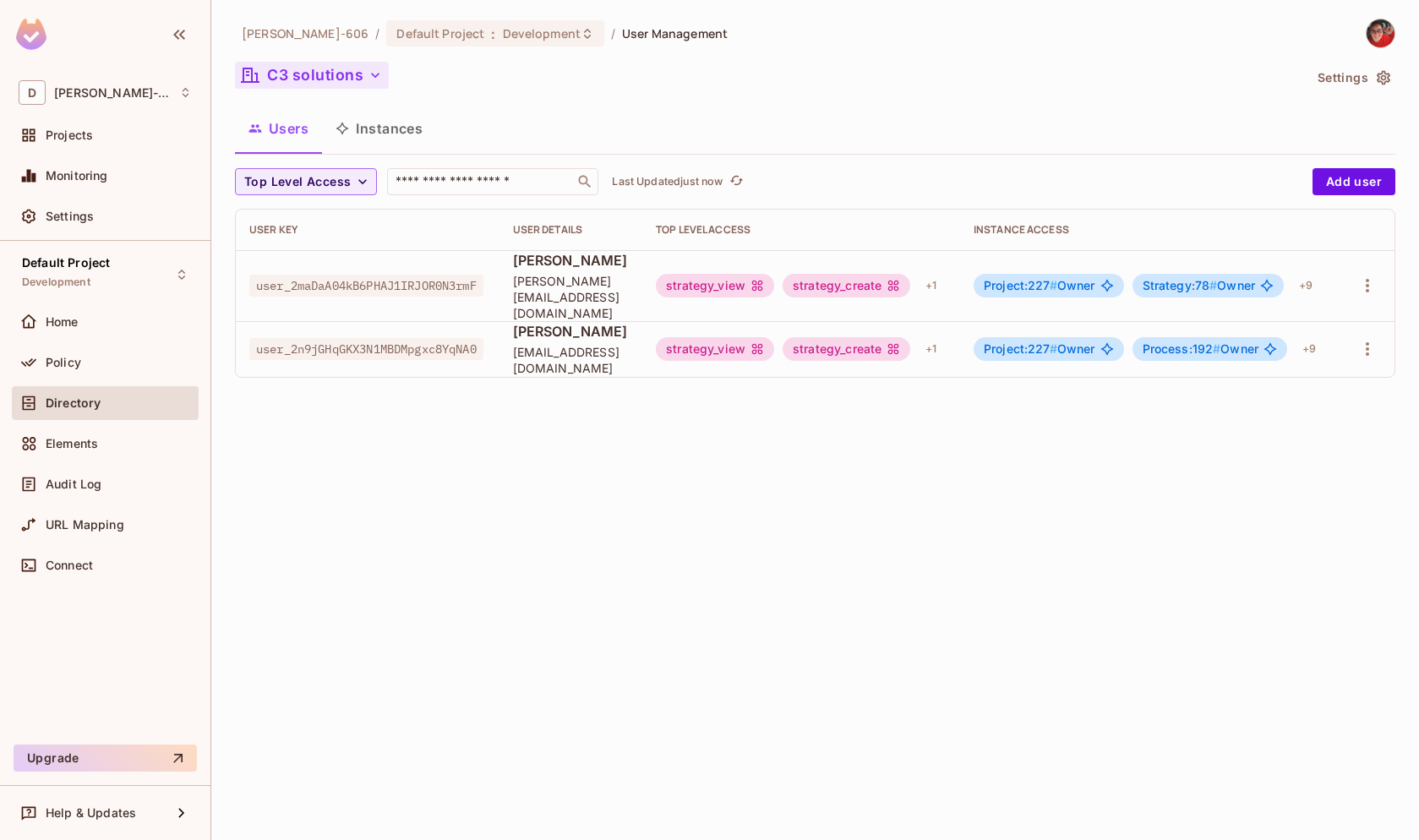
click at [346, 71] on button "C3 solutions" at bounding box center [312, 74] width 154 height 27
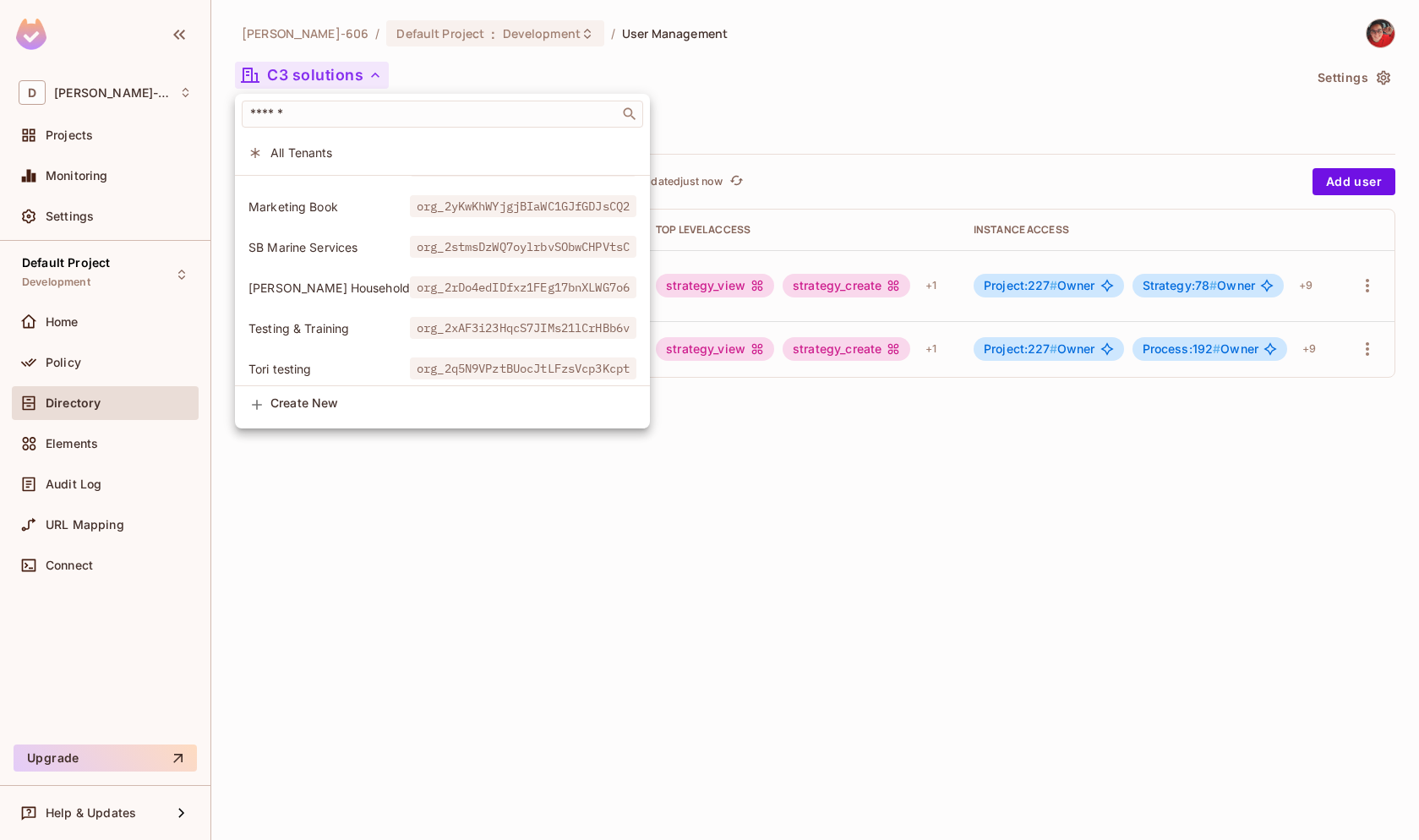
scroll to position [193, 0]
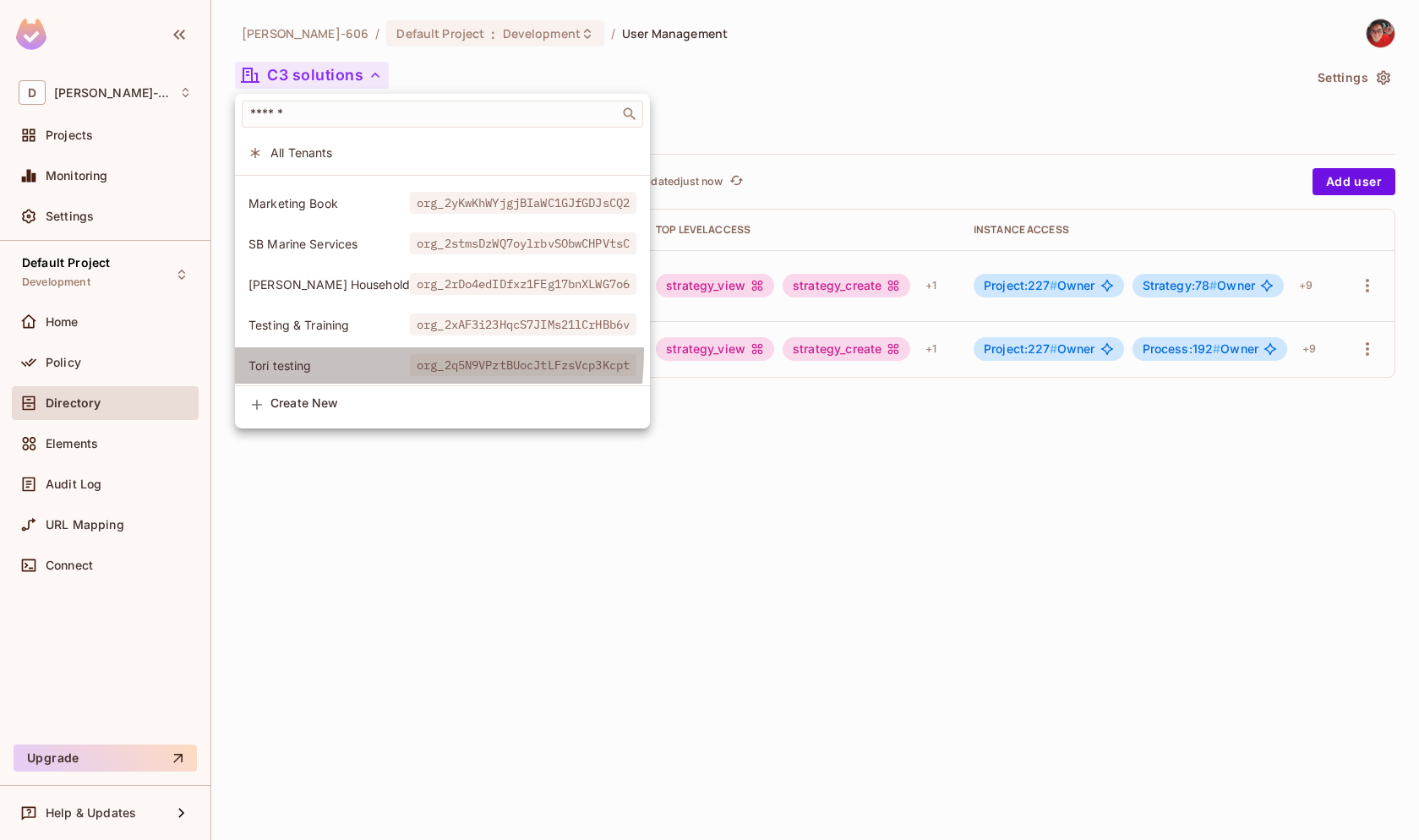
click at [329, 351] on li "Tori testing org_2q5N9VPztBUocJtLFzsVcp3Kcpt" at bounding box center [443, 365] width 415 height 37
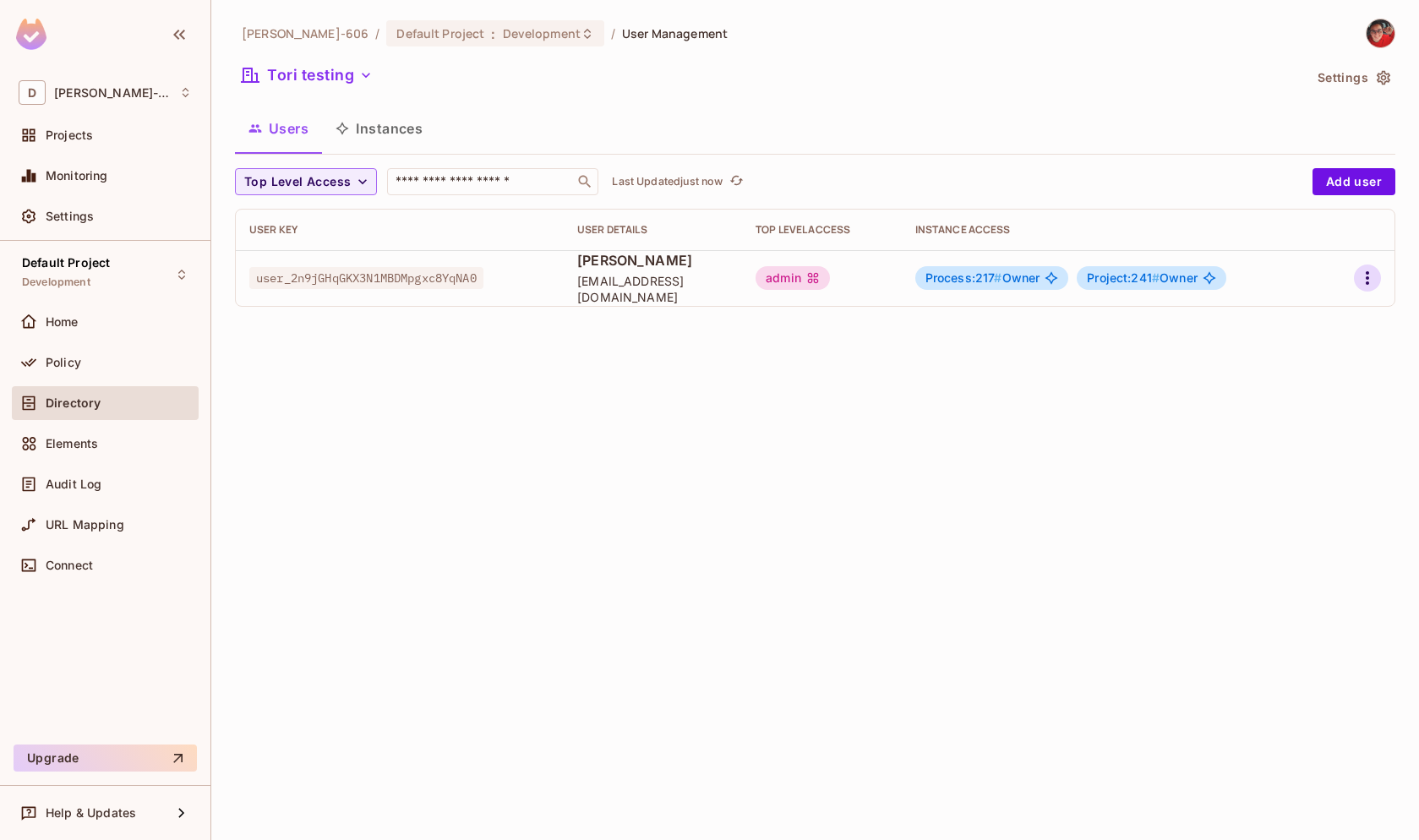
click at [1377, 276] on icon "button" at bounding box center [1367, 278] width 21 height 21
click at [1296, 317] on li "Edit" at bounding box center [1294, 317] width 149 height 38
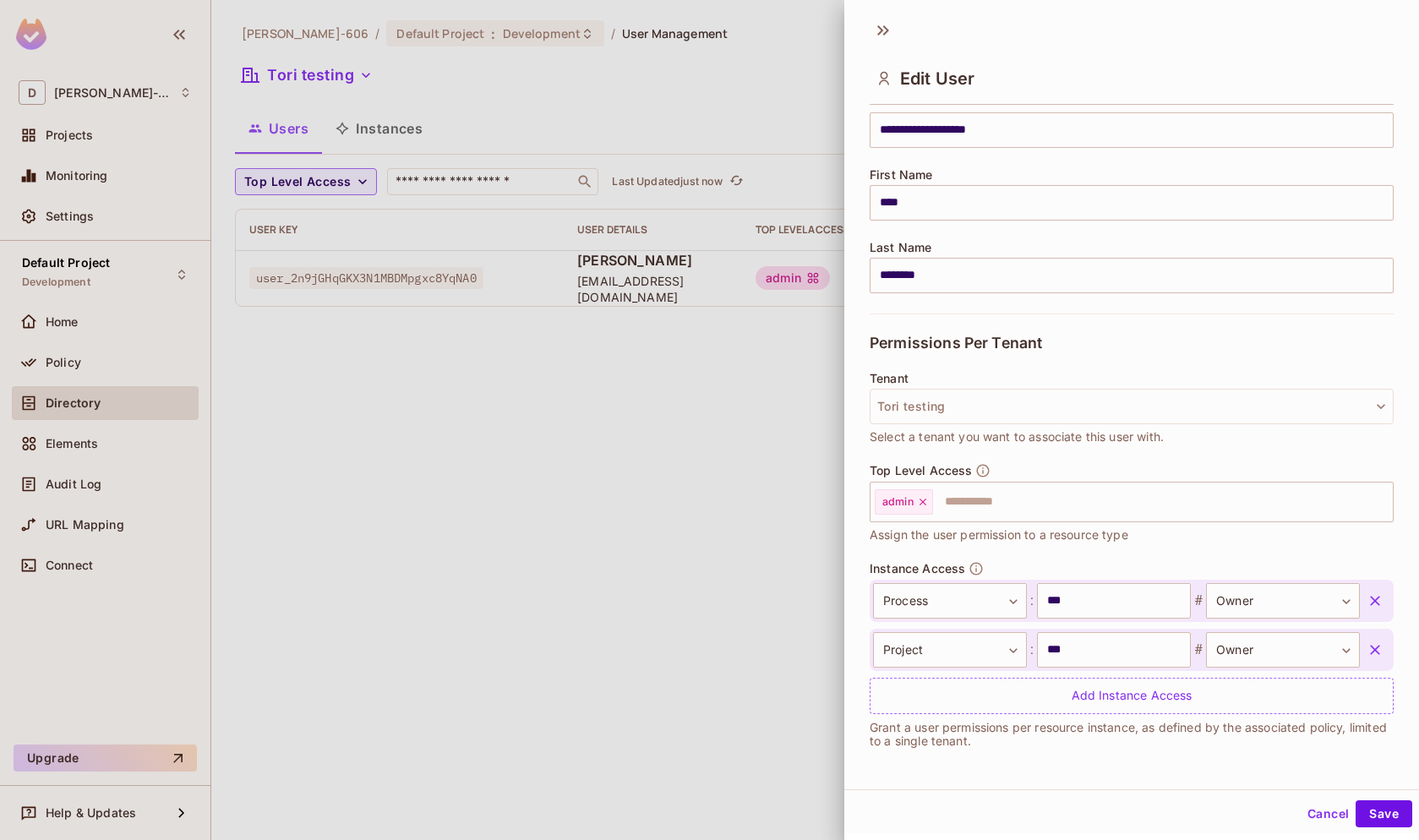
scroll to position [3, 0]
click at [1300, 818] on button "Cancel" at bounding box center [1328, 812] width 55 height 27
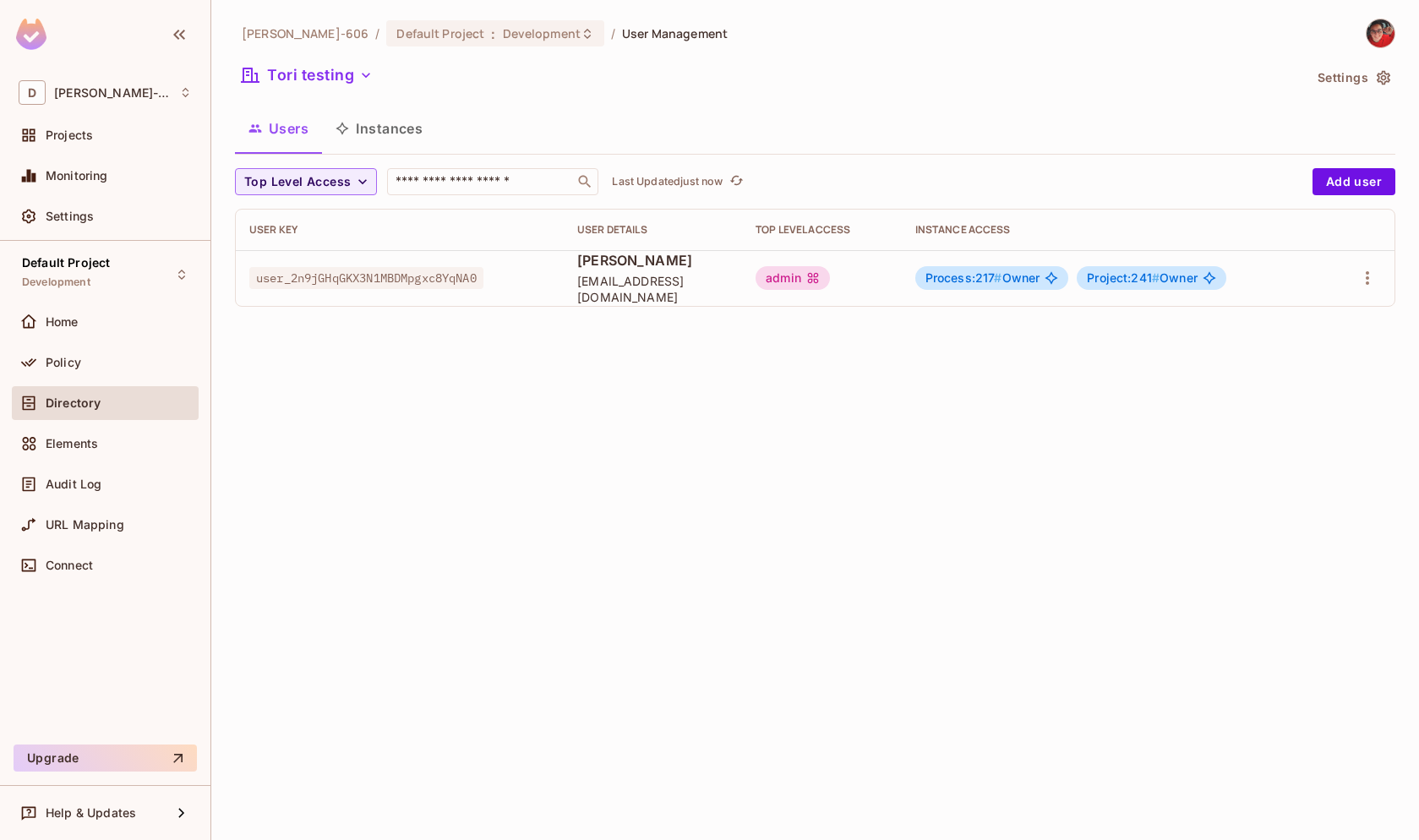
click at [756, 619] on div "[PERSON_NAME]-606 / Default Project : Development / User Management Tori testin…" at bounding box center [815, 420] width 1208 height 840
